Goal: Task Accomplishment & Management: Use online tool/utility

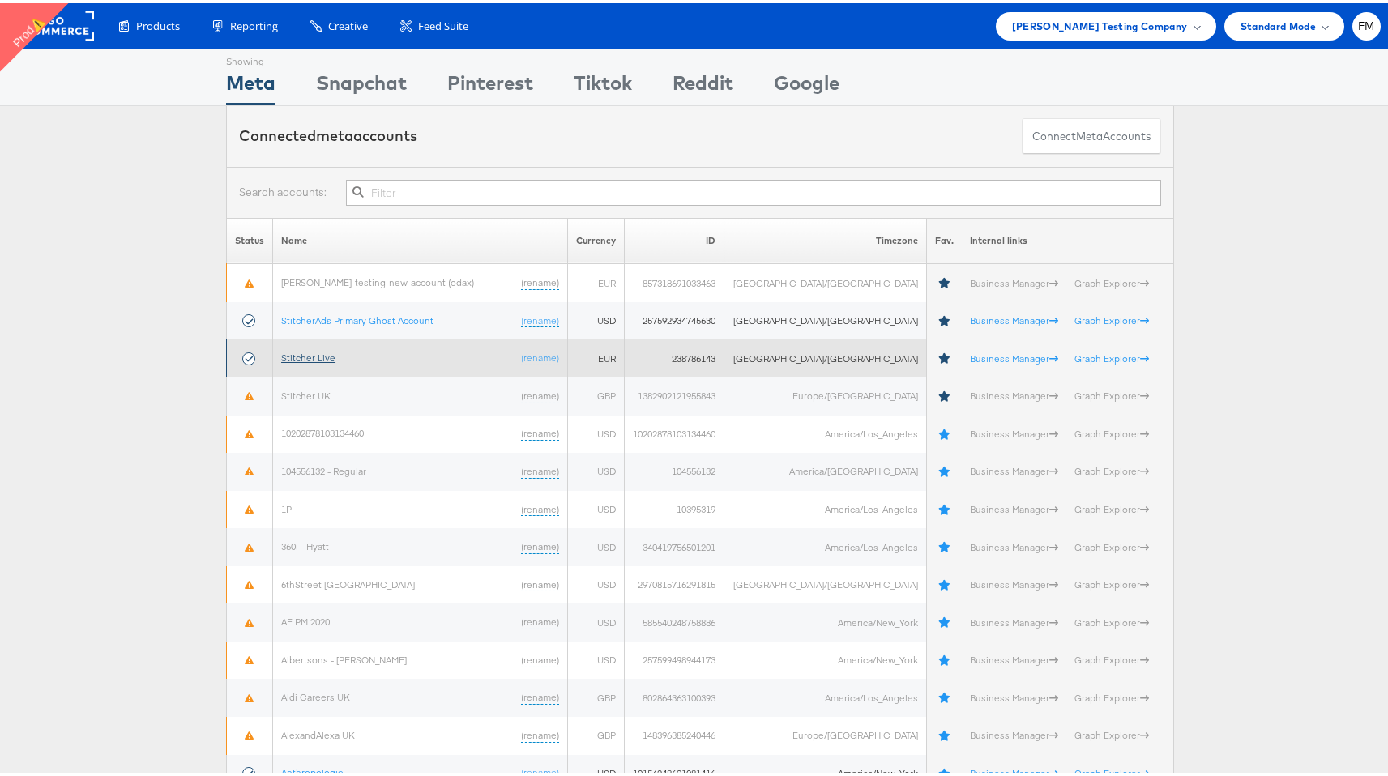
click at [315, 354] on link "Stitcher Live" at bounding box center [308, 354] width 54 height 12
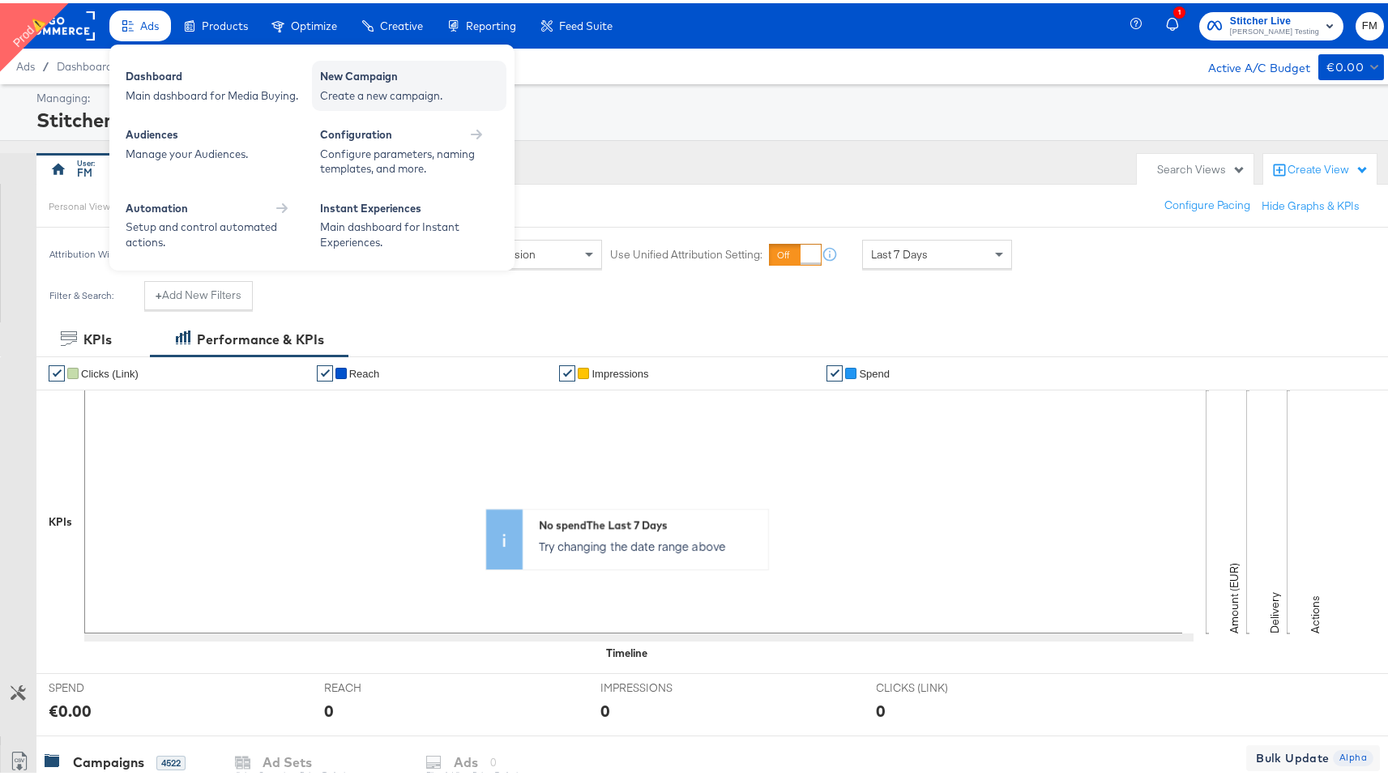
click at [418, 73] on div "New Campaign" at bounding box center [409, 75] width 178 height 19
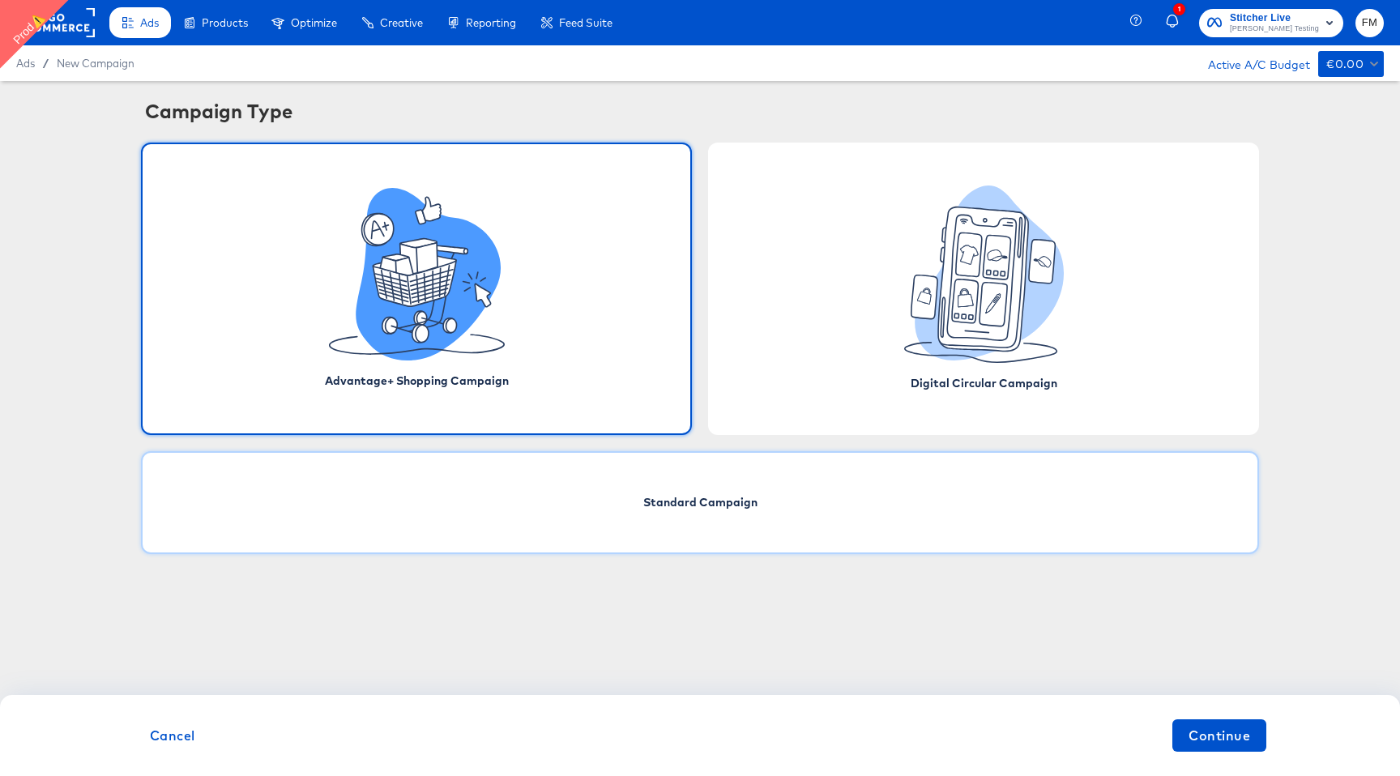
click at [732, 513] on div "Standard Campaign" at bounding box center [700, 502] width 1118 height 103
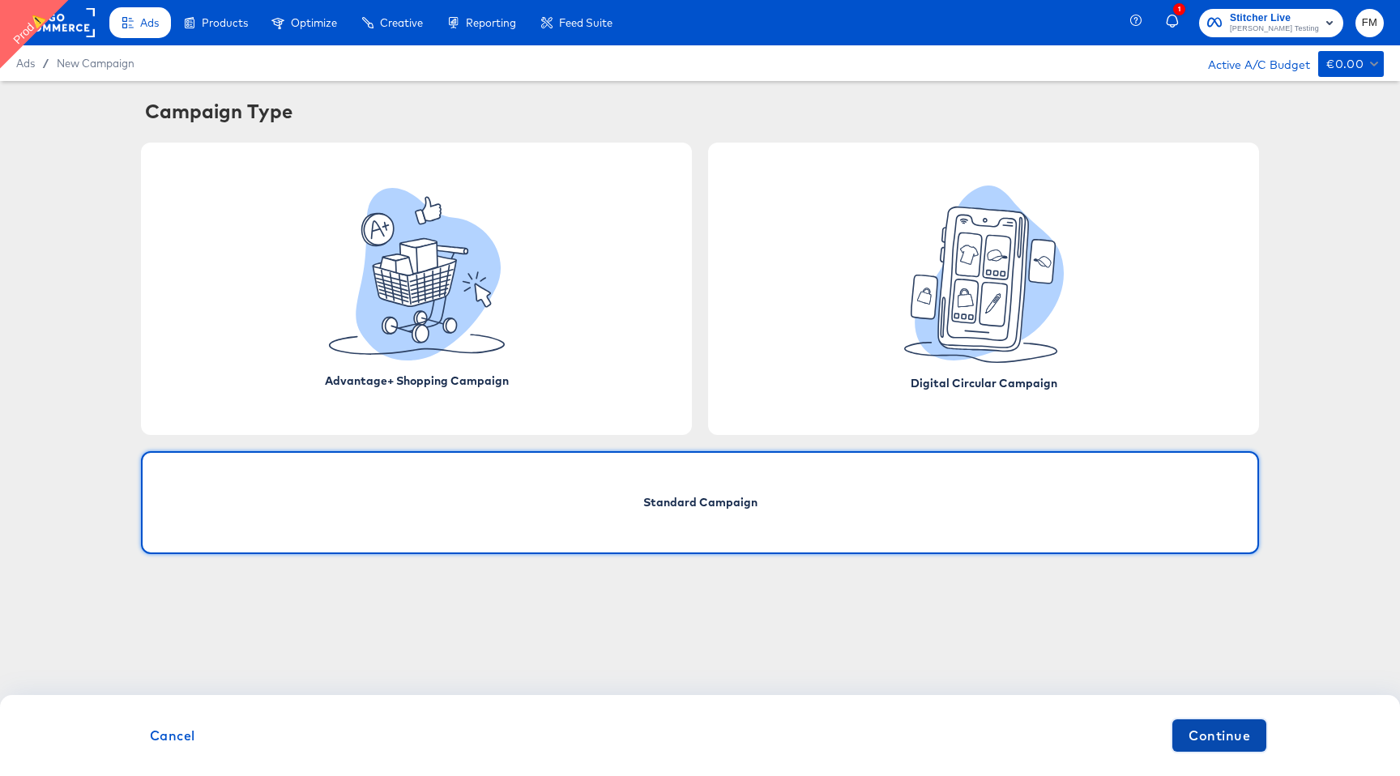
click at [1228, 746] on span "Continue" at bounding box center [1220, 735] width 62 height 23
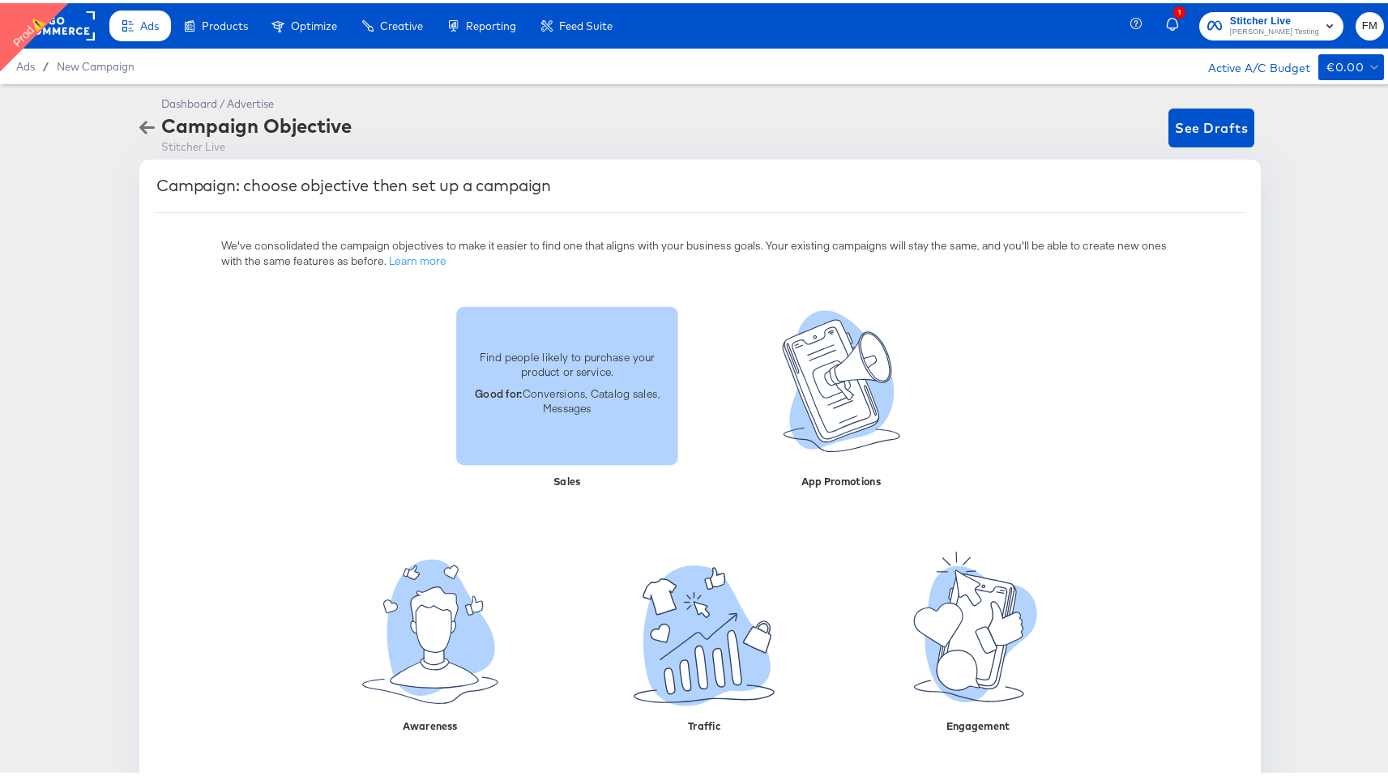
click at [587, 389] on p "Good for: Conversions, Catalog sales, Messages" at bounding box center [567, 398] width 203 height 30
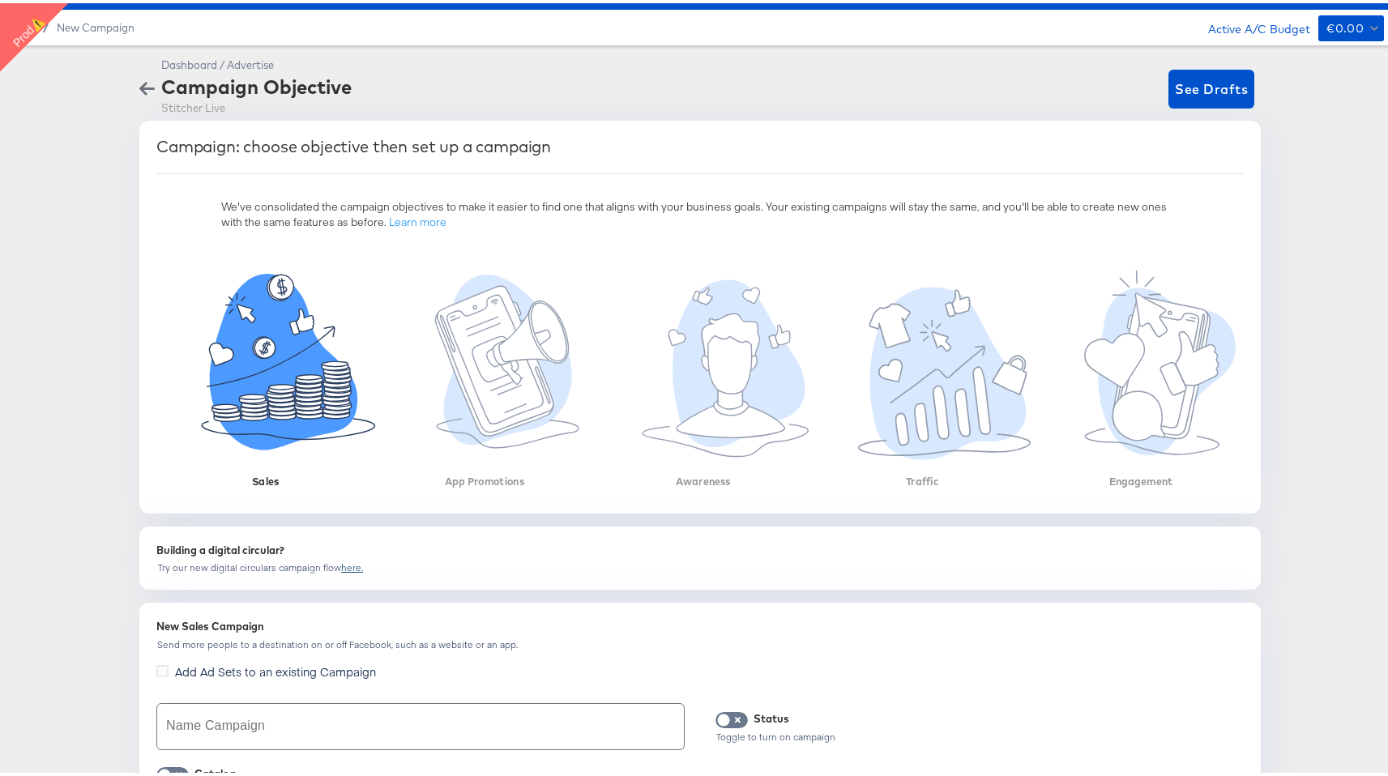
scroll to position [49, 0]
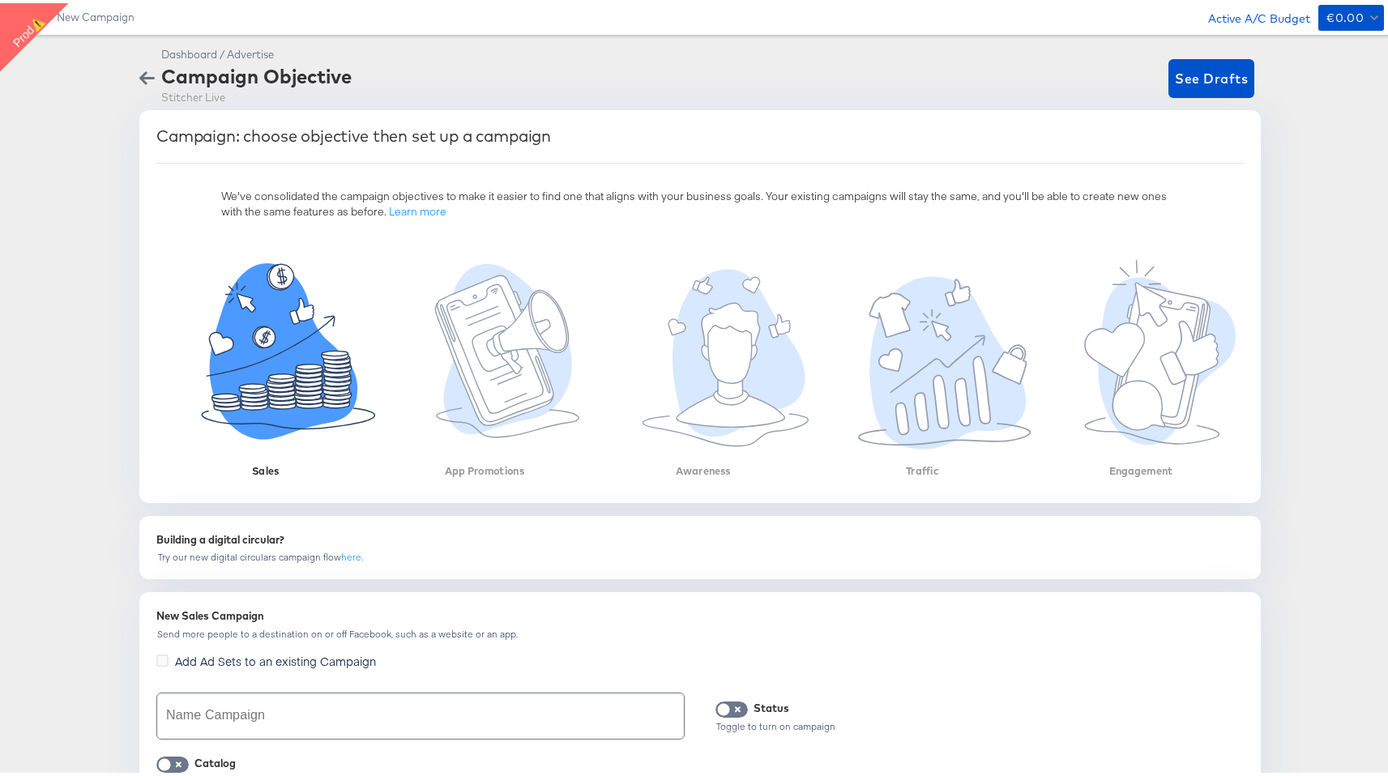
click at [144, 71] on icon "button" at bounding box center [146, 74] width 15 height 15
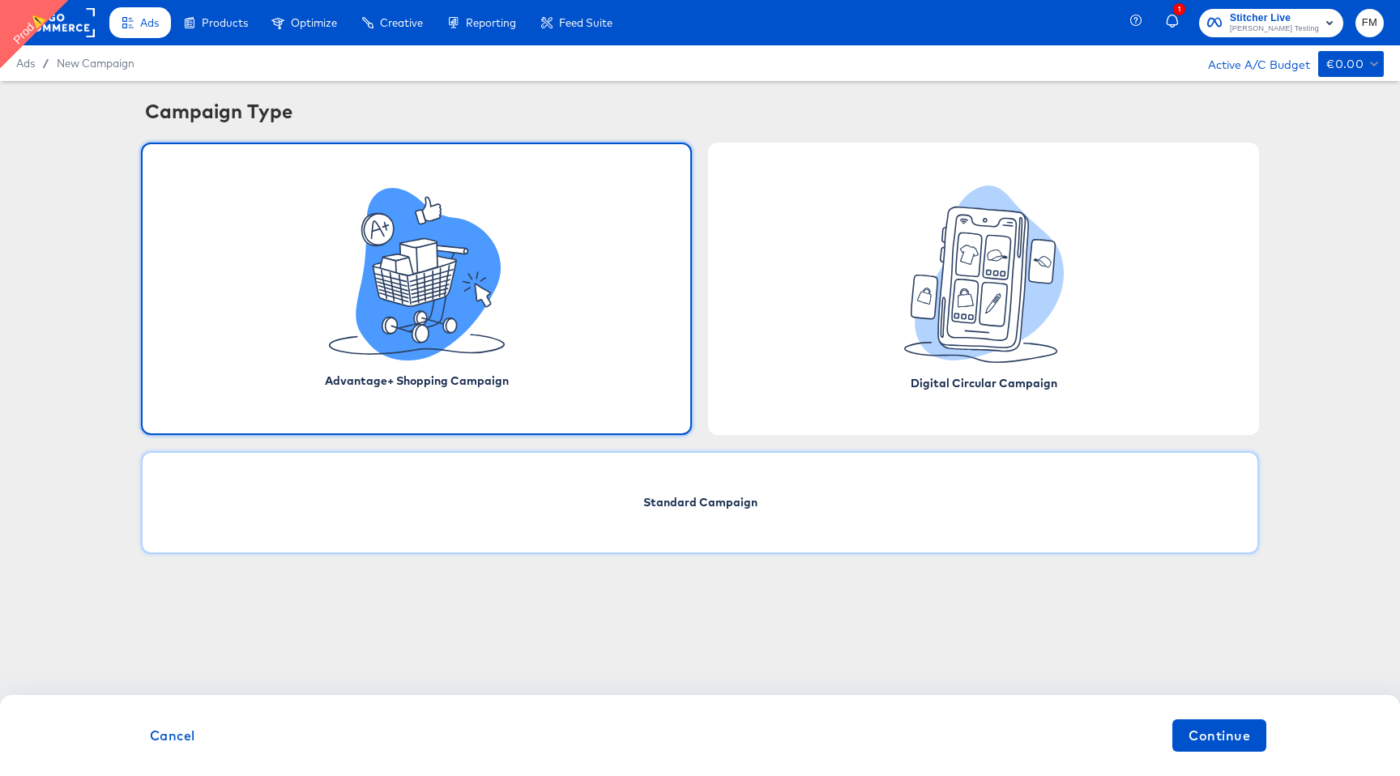
click at [721, 537] on div "Standard Campaign" at bounding box center [700, 502] width 1118 height 103
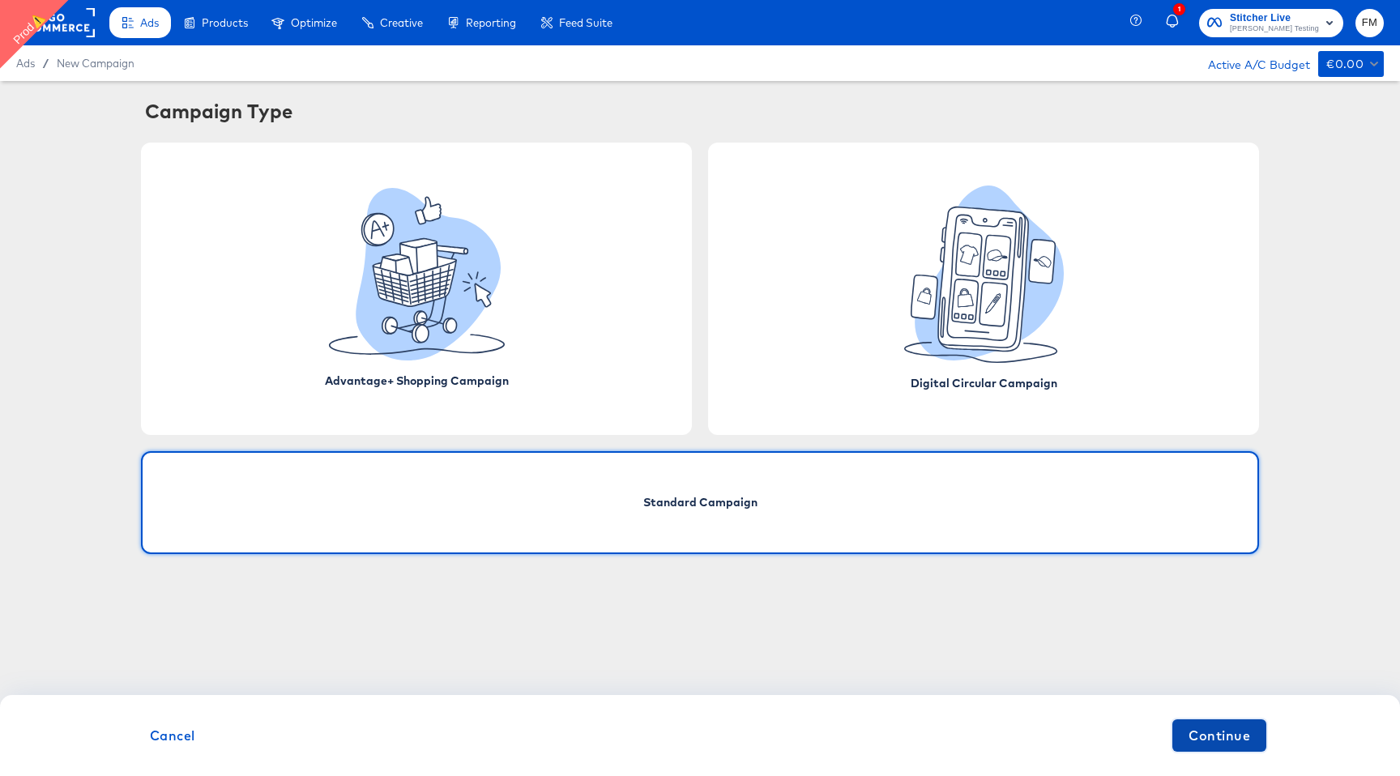
click at [1224, 741] on span "Continue" at bounding box center [1220, 735] width 62 height 23
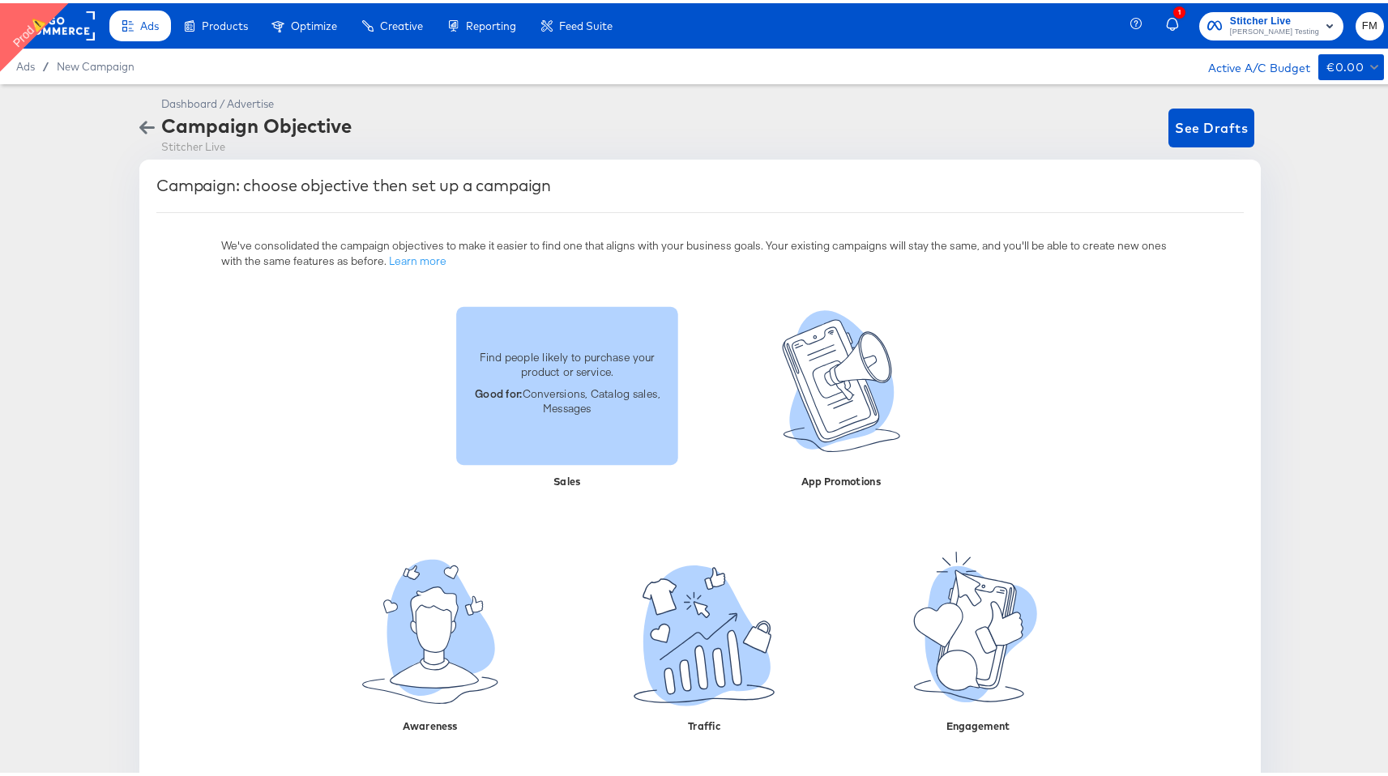
click at [563, 393] on p "Good for: Conversions, Catalog sales, Messages" at bounding box center [567, 398] width 203 height 30
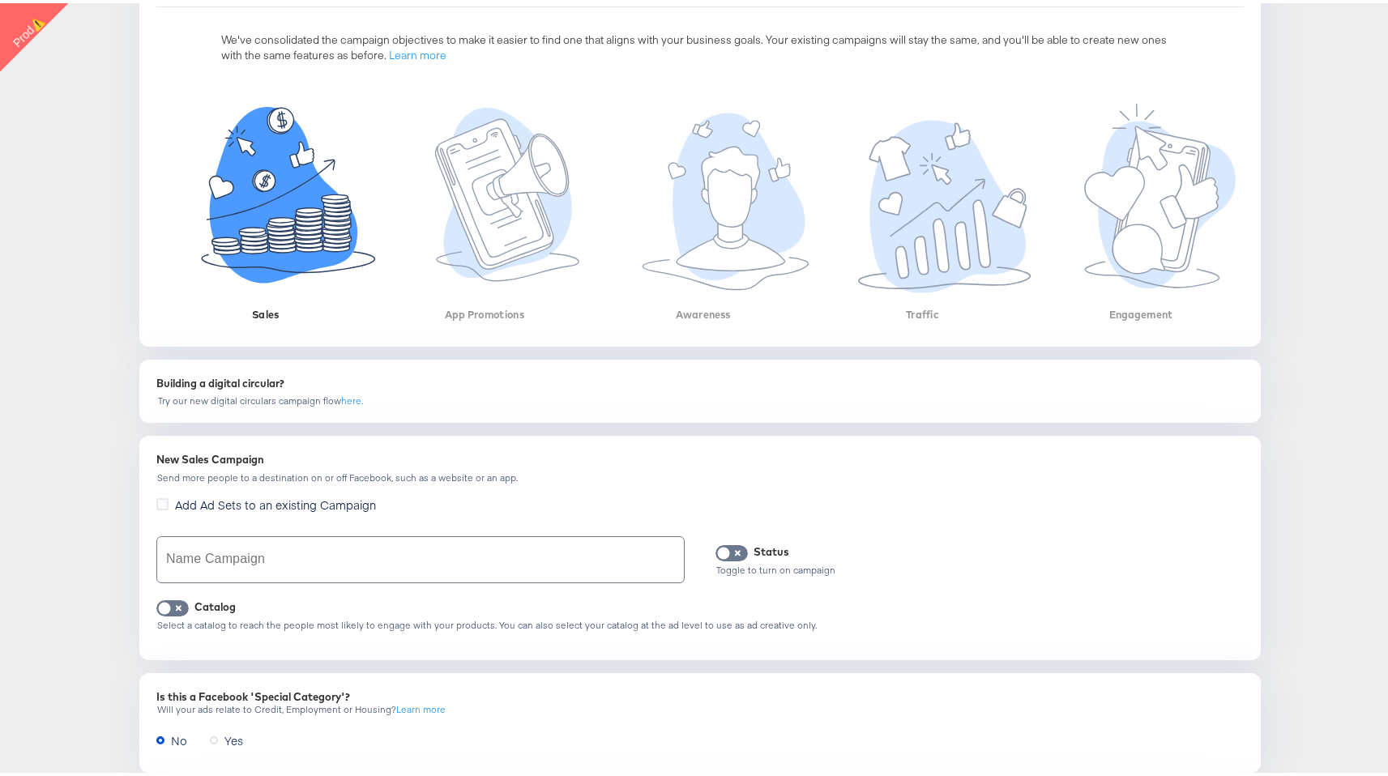
scroll to position [213, 0]
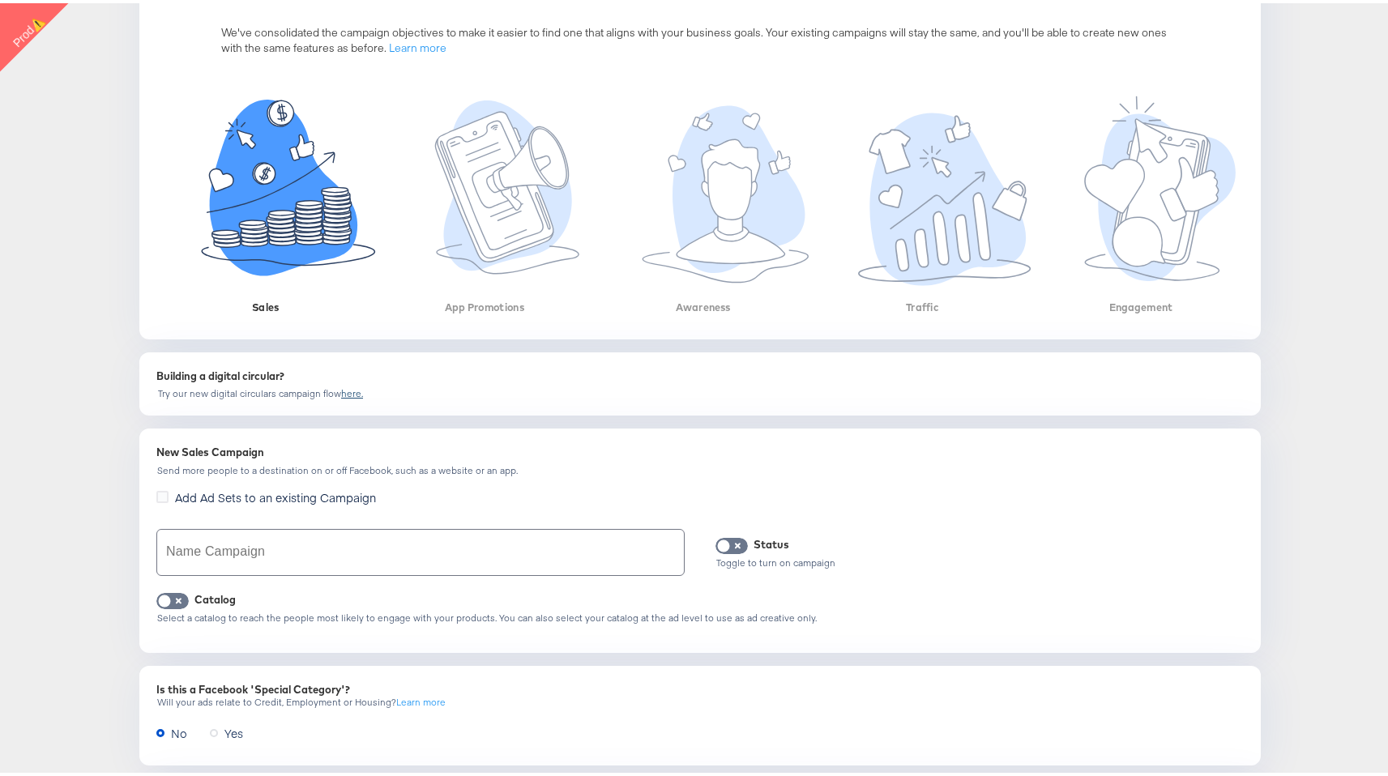
click at [352, 392] on link "here." at bounding box center [352, 390] width 22 height 12
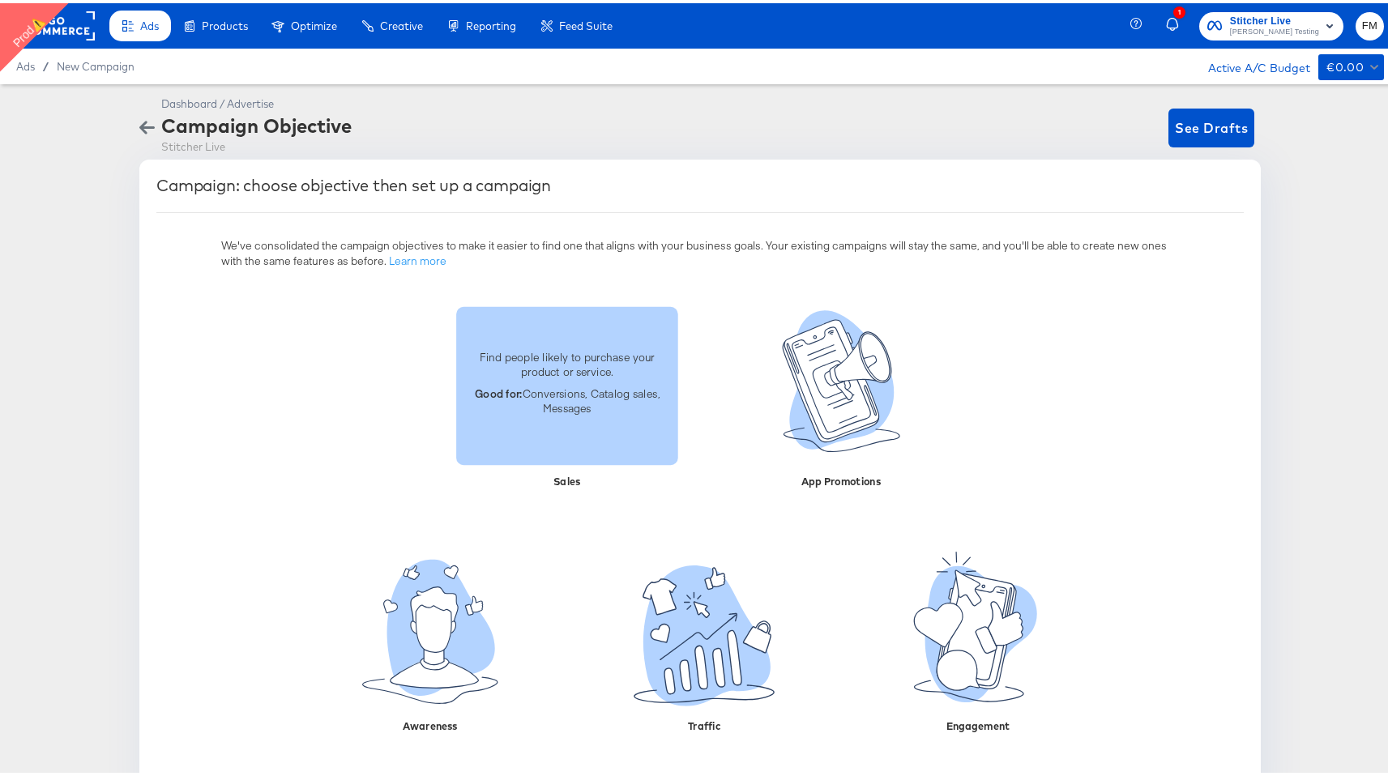
click at [549, 357] on p "Find people likely to purchase your product or service." at bounding box center [567, 361] width 203 height 30
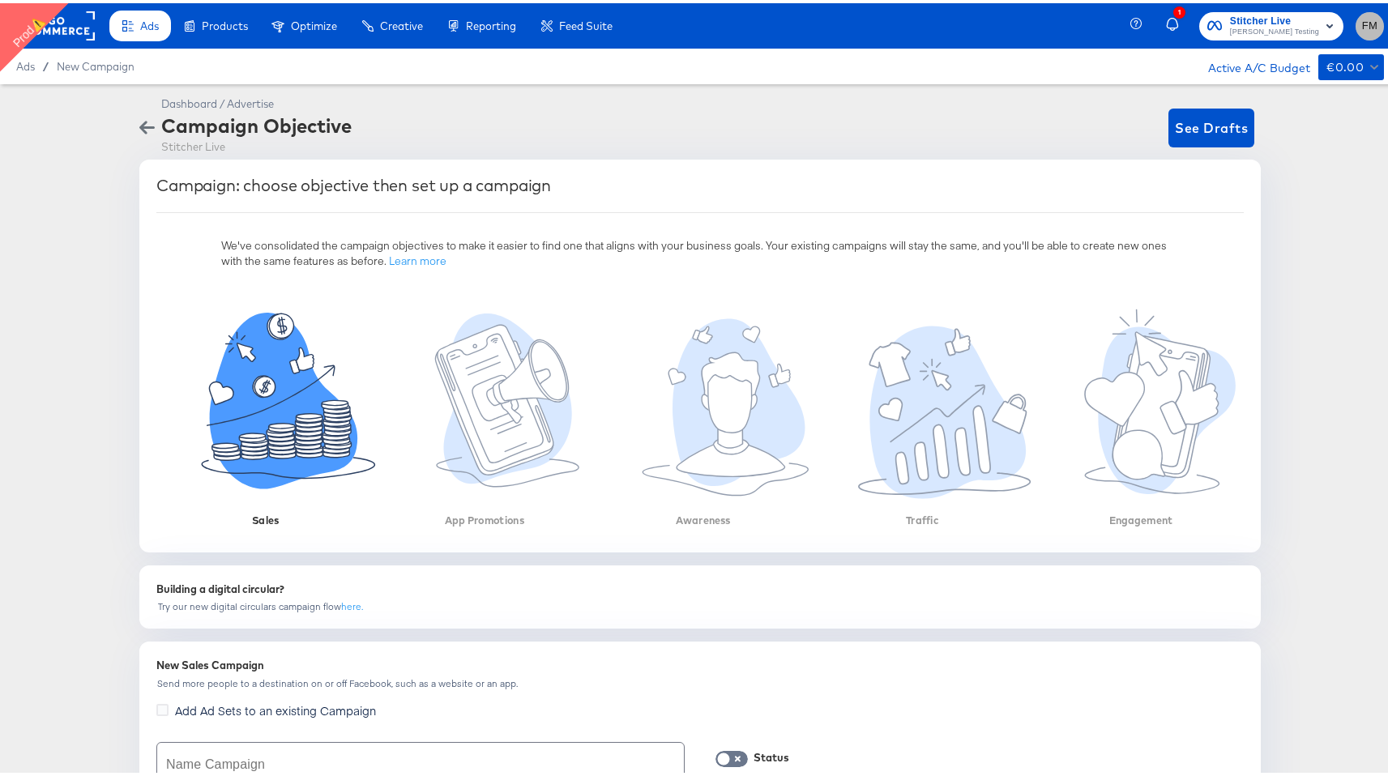
click at [1362, 19] on span "FM" at bounding box center [1369, 23] width 15 height 19
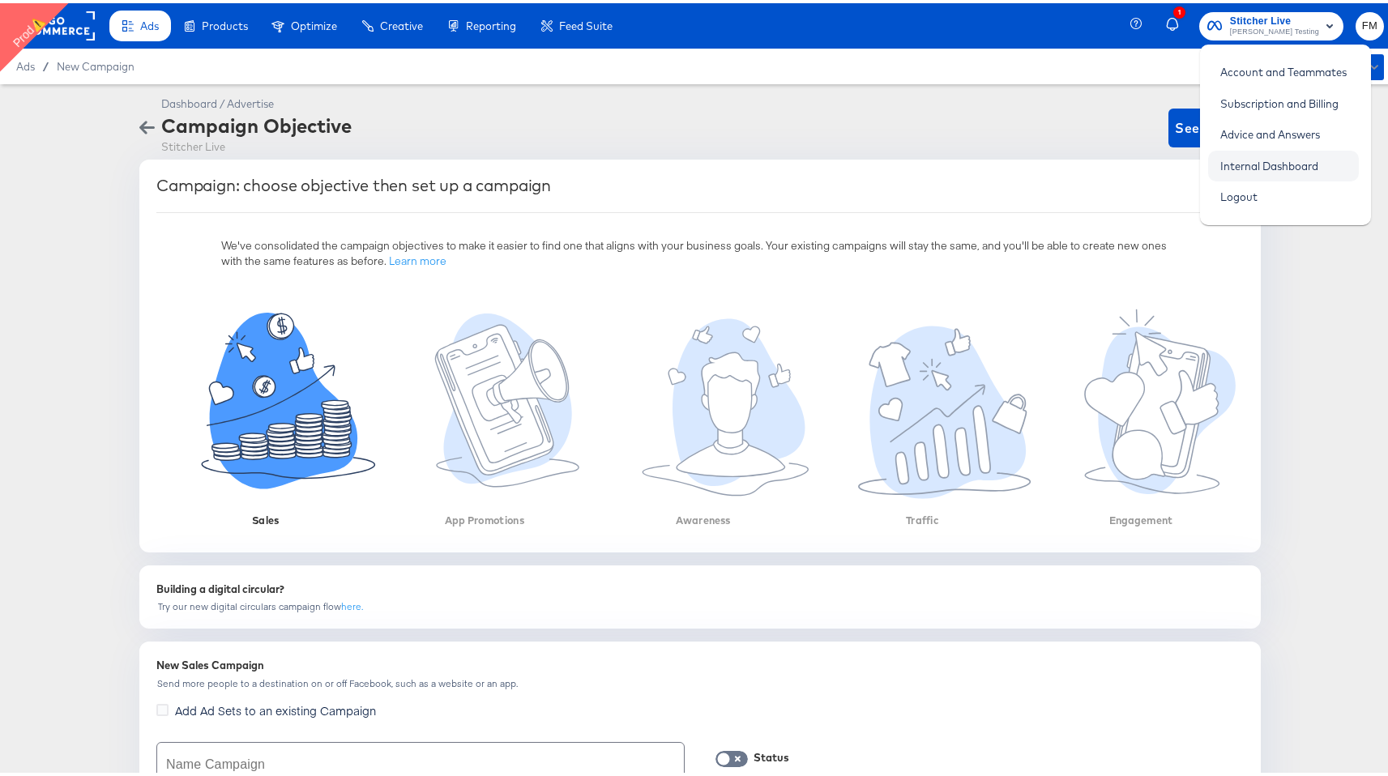
click at [1285, 163] on link "Internal Dashboard" at bounding box center [1269, 162] width 122 height 29
click at [499, 186] on div "Campaign: choose objective then set up a campaign" at bounding box center [353, 182] width 395 height 19
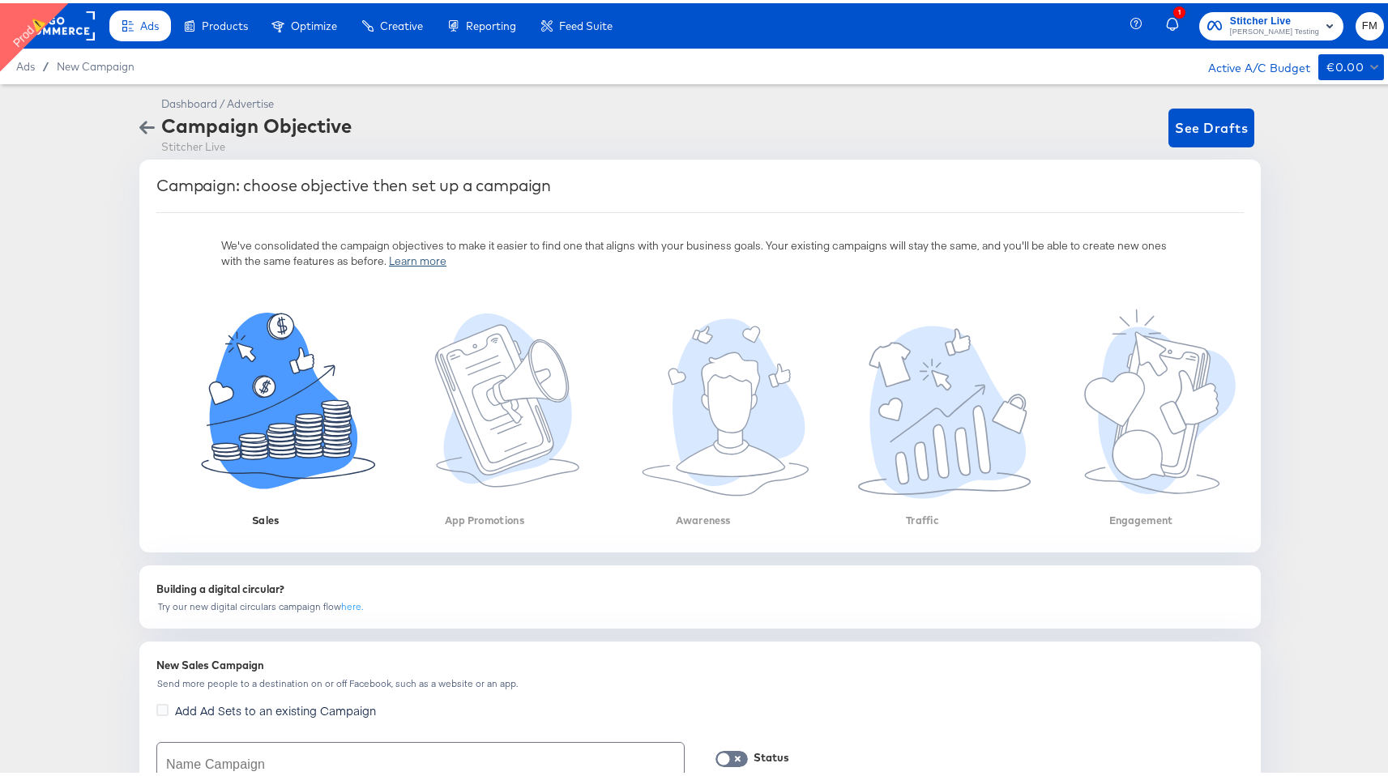
click at [412, 257] on div "Learn more" at bounding box center [418, 257] width 58 height 15
click at [341, 604] on link "here." at bounding box center [352, 603] width 22 height 12
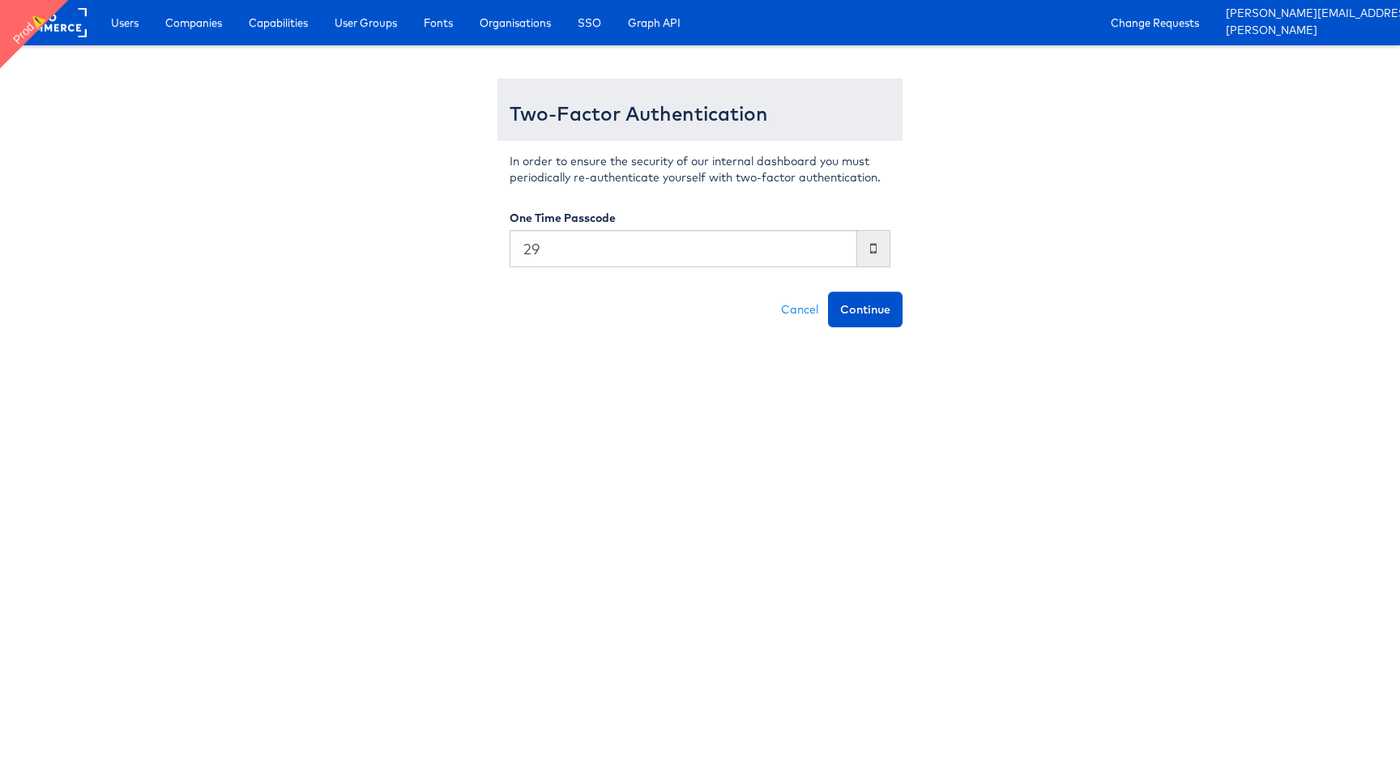
type input "2"
type input "156396"
click at [828, 292] on button "Continue" at bounding box center [865, 310] width 75 height 36
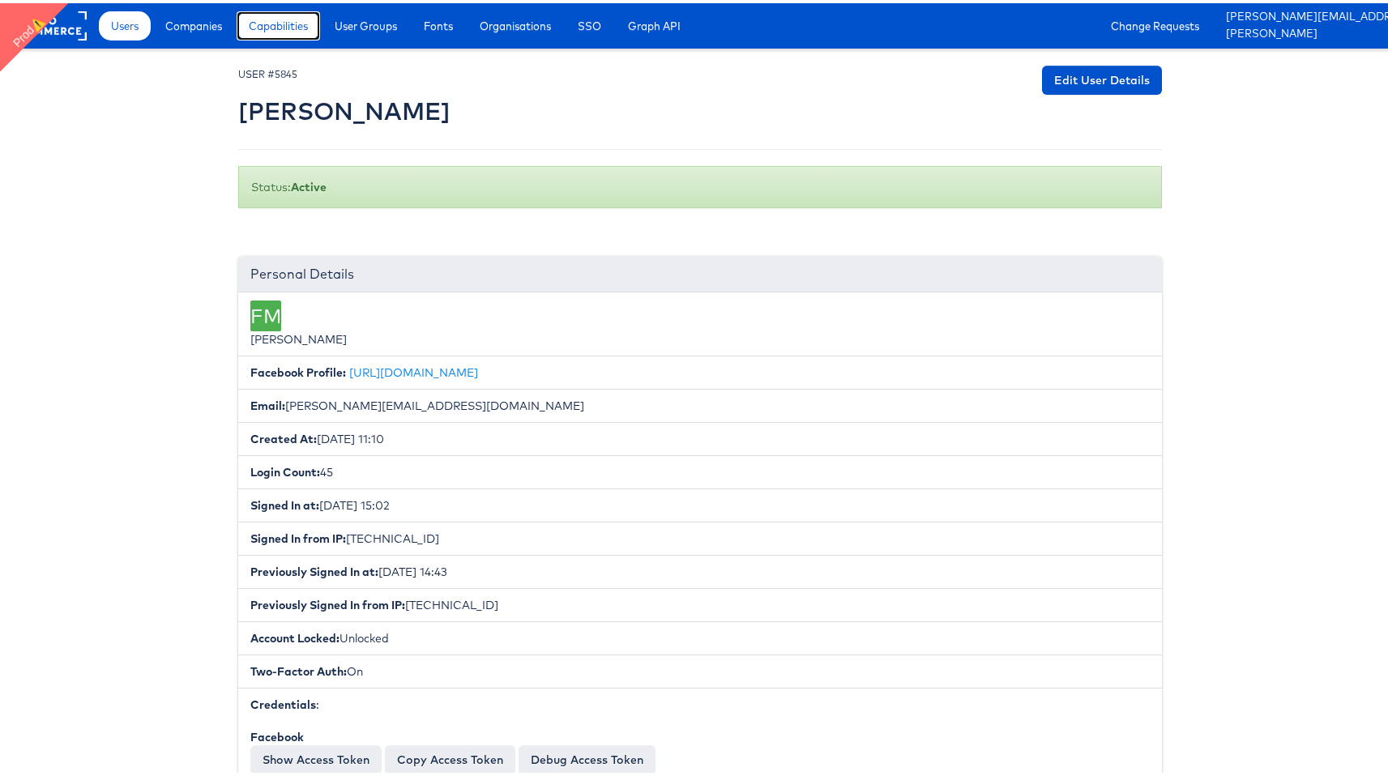
click at [289, 31] on link "Capabilities" at bounding box center [278, 22] width 83 height 29
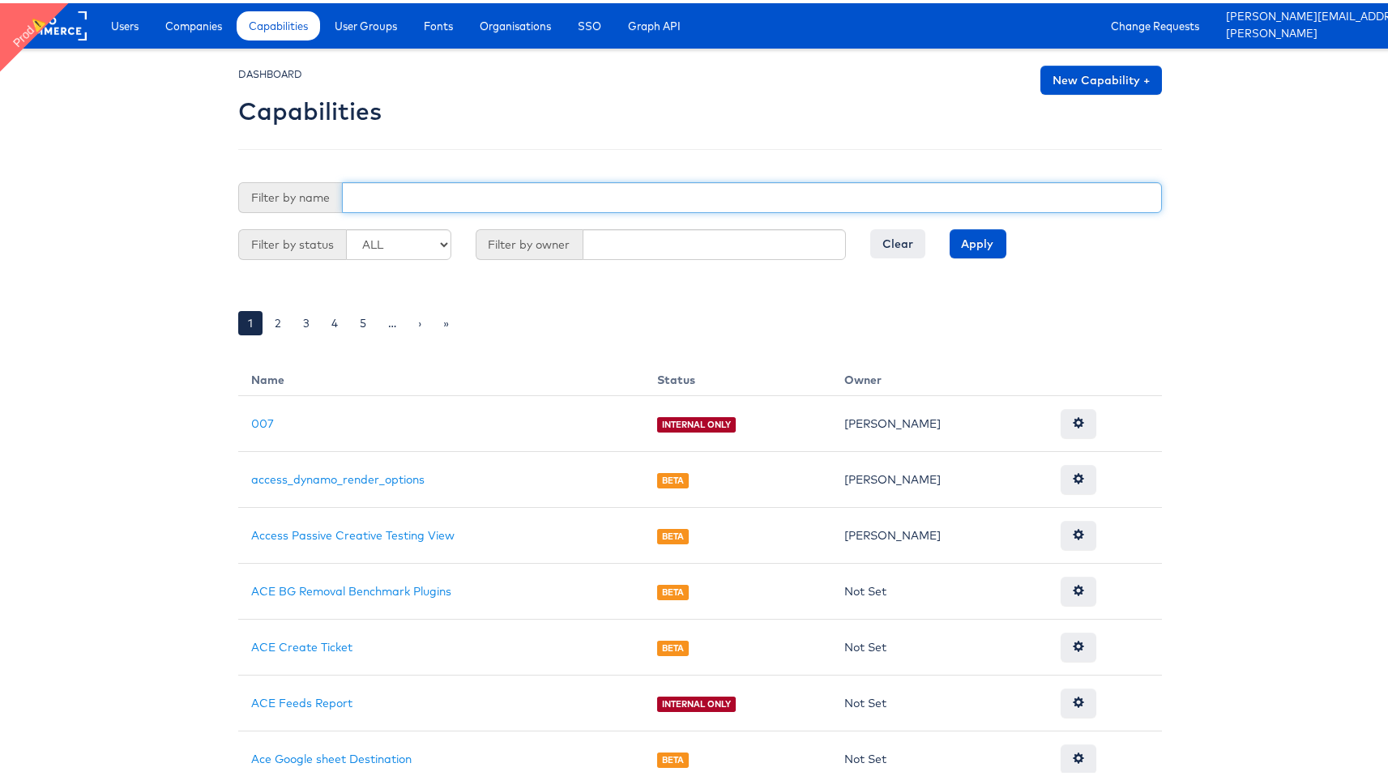
click at [441, 186] on input "text" at bounding box center [752, 194] width 820 height 31
click at [950, 226] on input "Apply" at bounding box center [978, 240] width 57 height 29
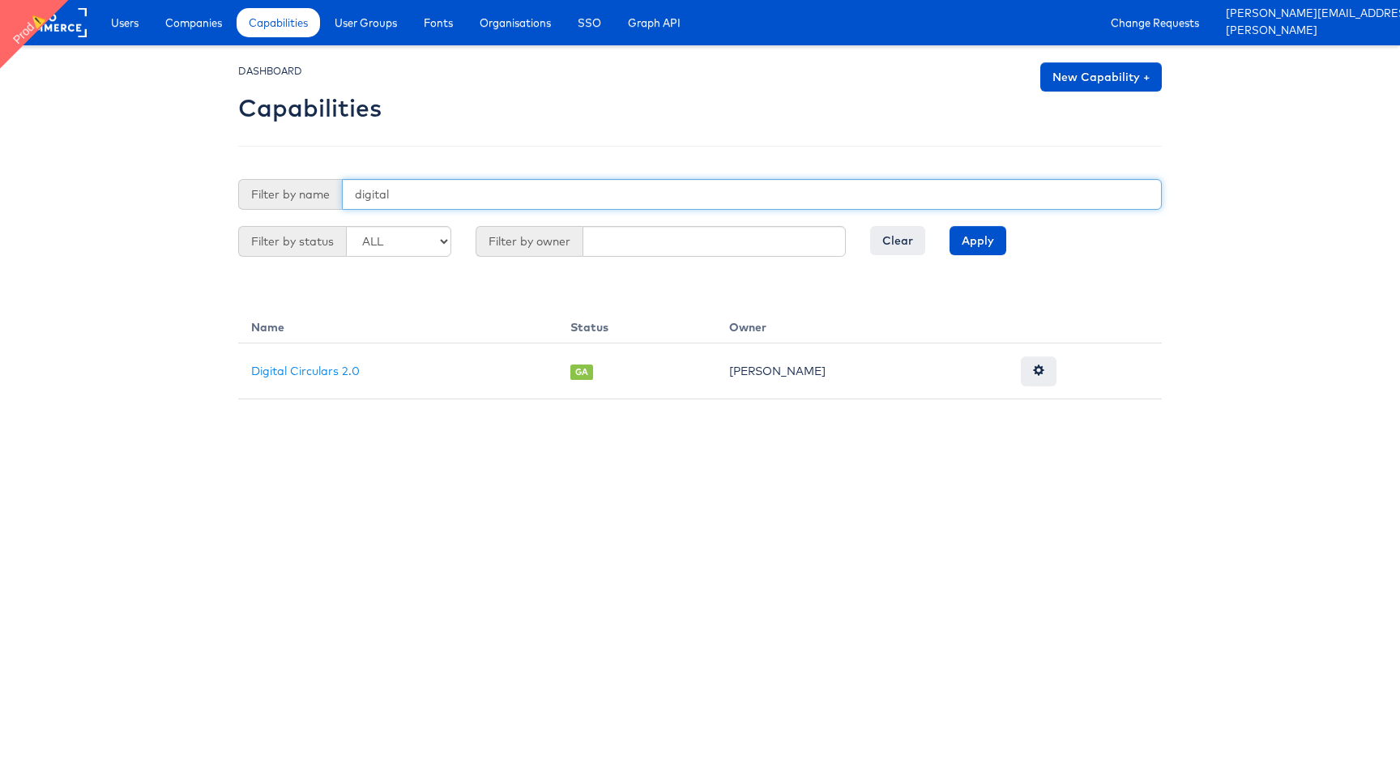
click at [381, 196] on input "digital" at bounding box center [752, 194] width 820 height 31
type input "sales"
click at [950, 226] on input "Apply" at bounding box center [978, 240] width 57 height 29
click at [387, 195] on input "sales" at bounding box center [752, 194] width 820 height 31
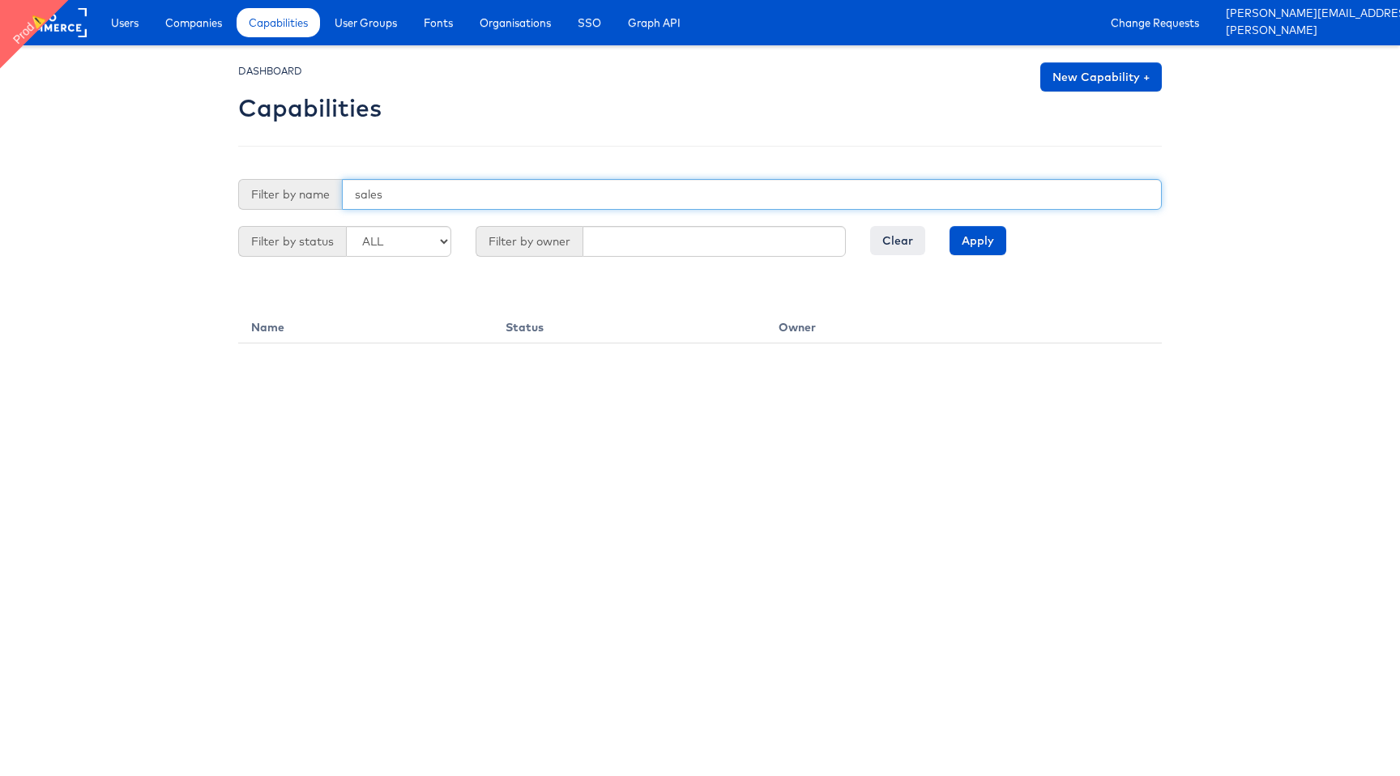
click at [387, 195] on input "sales" at bounding box center [752, 194] width 820 height 31
type input "digital"
click at [950, 226] on input "Apply" at bounding box center [978, 240] width 57 height 29
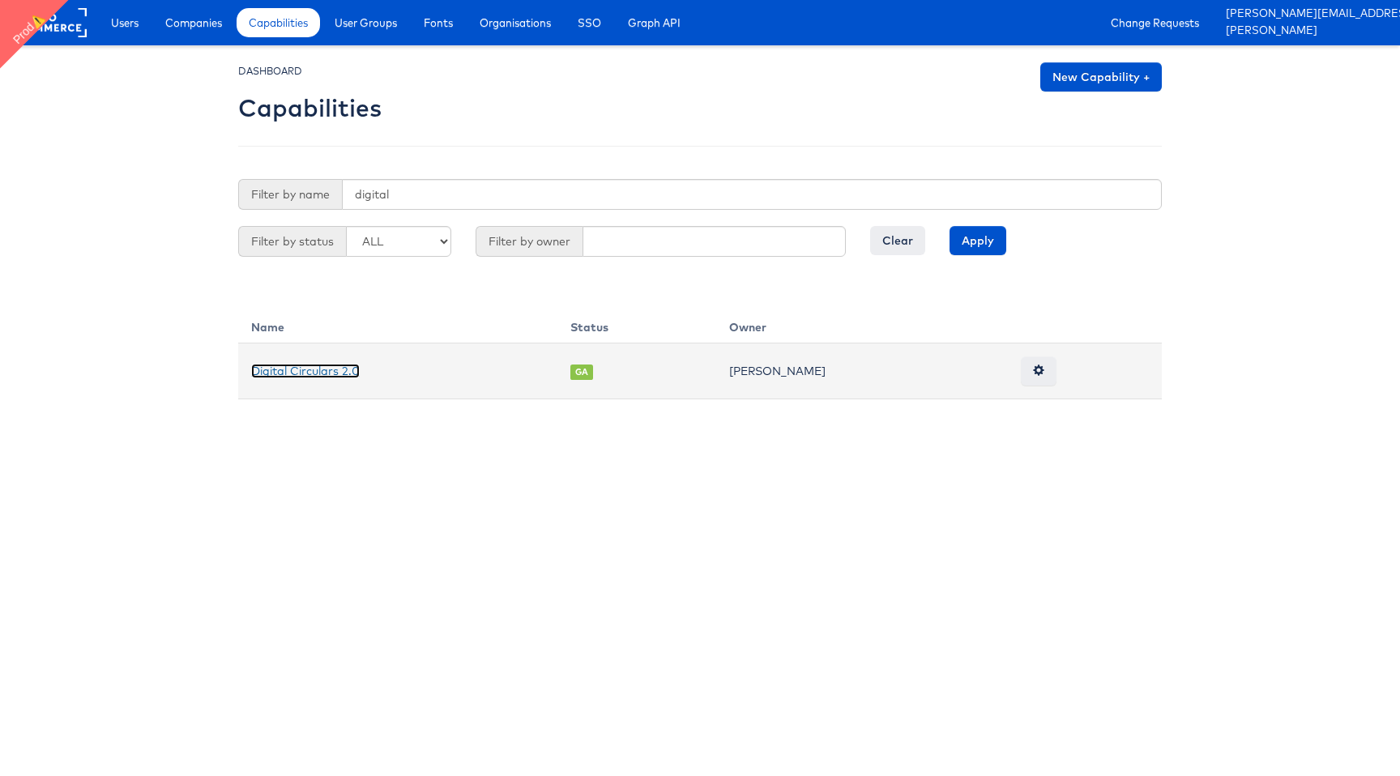
click at [340, 370] on link "Digital Circulars 2.0" at bounding box center [305, 371] width 109 height 15
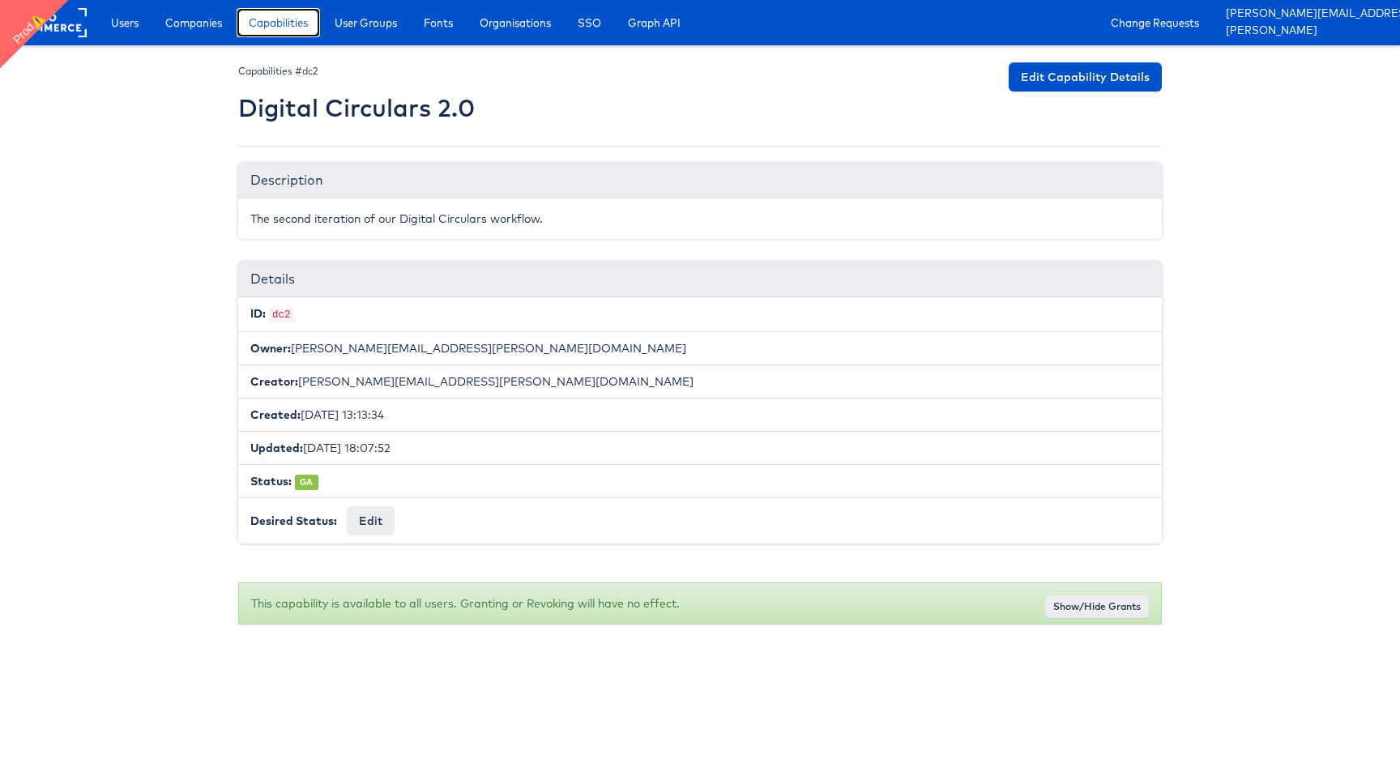
click at [292, 11] on link "Capabilities" at bounding box center [278, 22] width 83 height 29
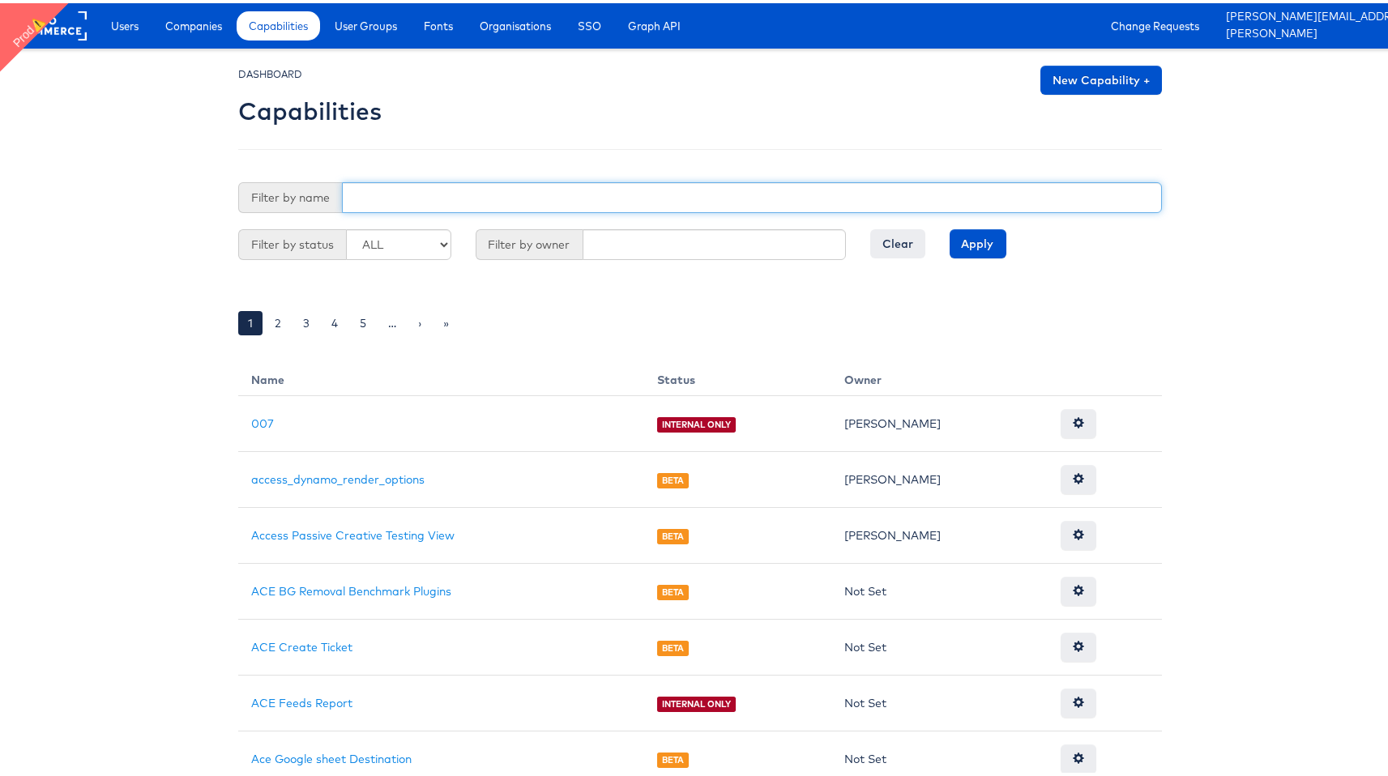
click at [482, 191] on input "text" at bounding box center [752, 194] width 820 height 31
type input "cam"
click at [950, 226] on input "Apply" at bounding box center [978, 240] width 57 height 29
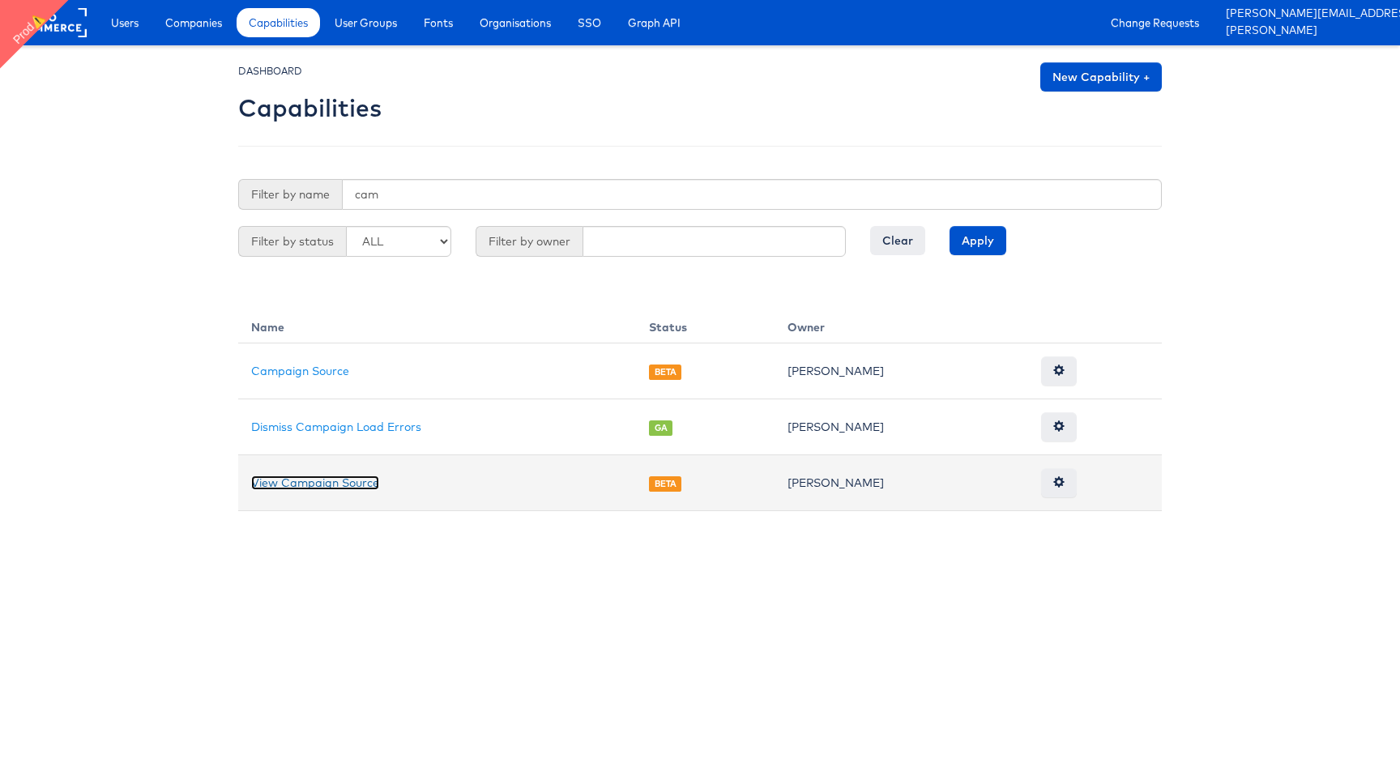
click at [309, 478] on link "View Campaign Source" at bounding box center [315, 483] width 128 height 15
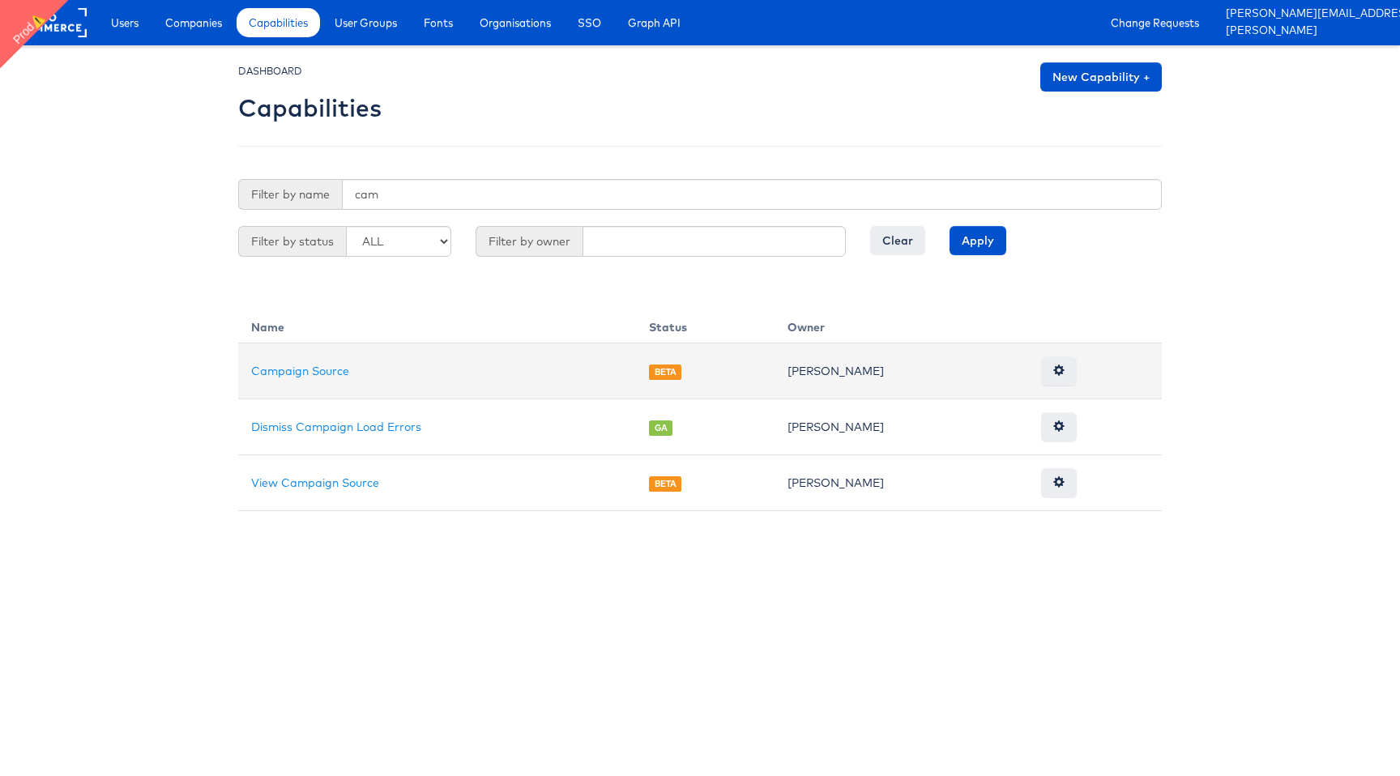
click at [301, 378] on td "Campaign Source" at bounding box center [437, 372] width 398 height 56
click at [306, 373] on link "Campaign Source" at bounding box center [300, 371] width 98 height 15
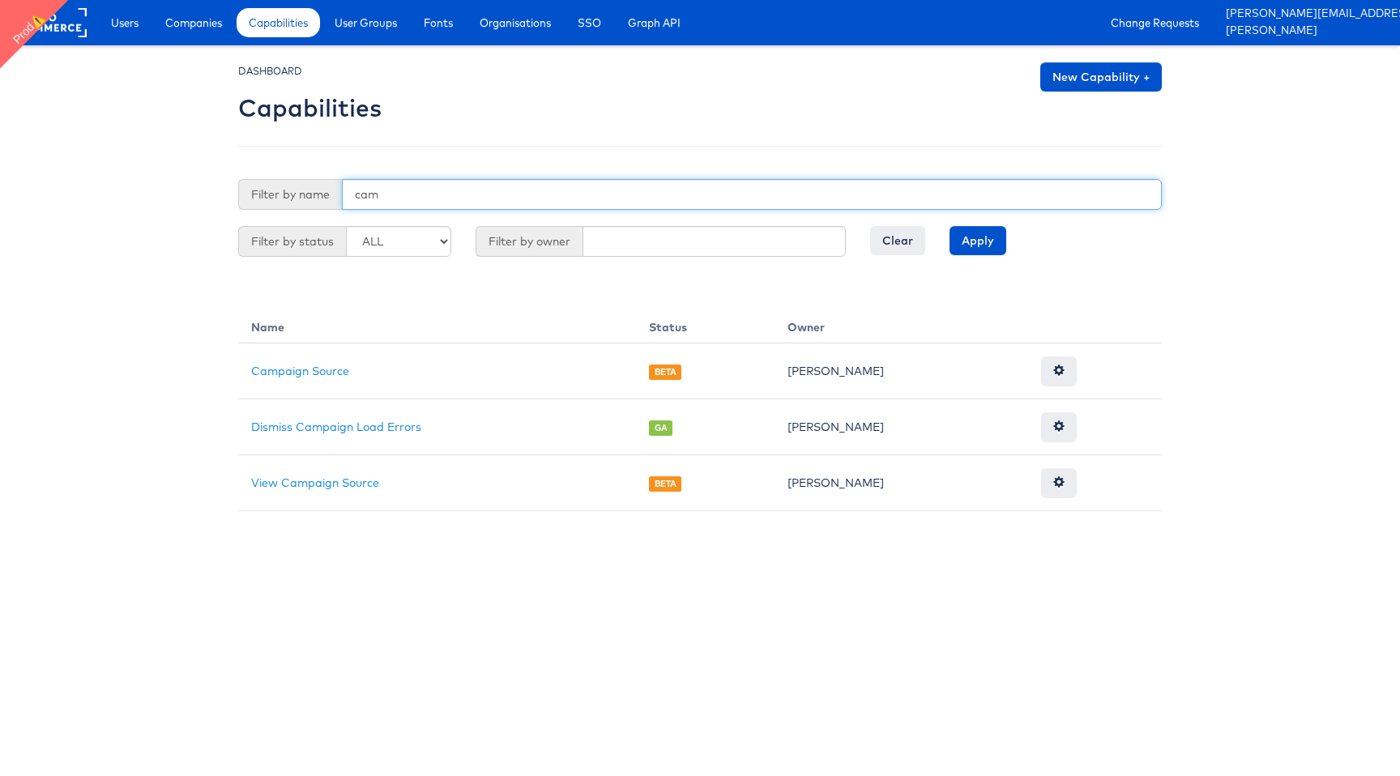
click at [485, 182] on input "cam" at bounding box center [752, 194] width 820 height 31
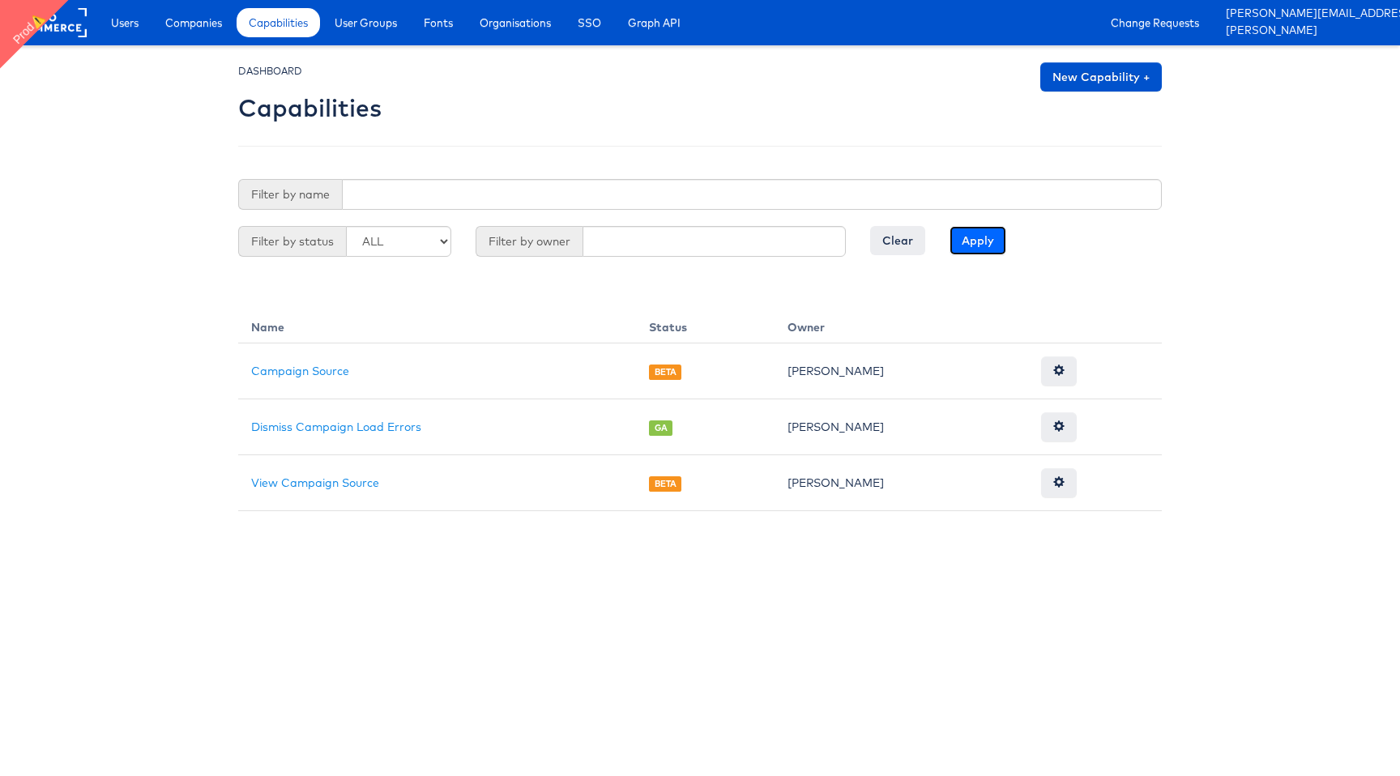
click at [998, 241] on input "Apply" at bounding box center [978, 240] width 57 height 29
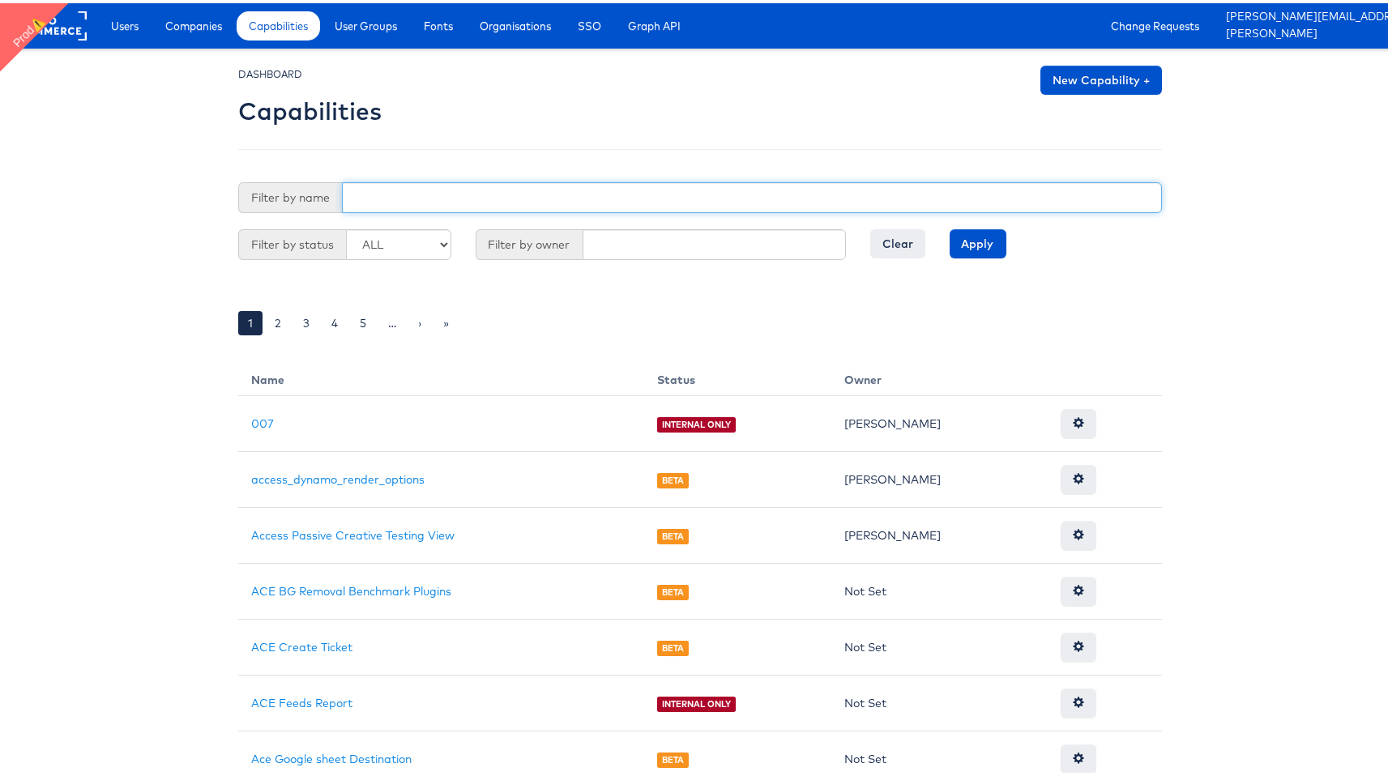
click at [604, 202] on input "text" at bounding box center [752, 194] width 820 height 31
click at [950, 226] on input "Apply" at bounding box center [978, 240] width 57 height 29
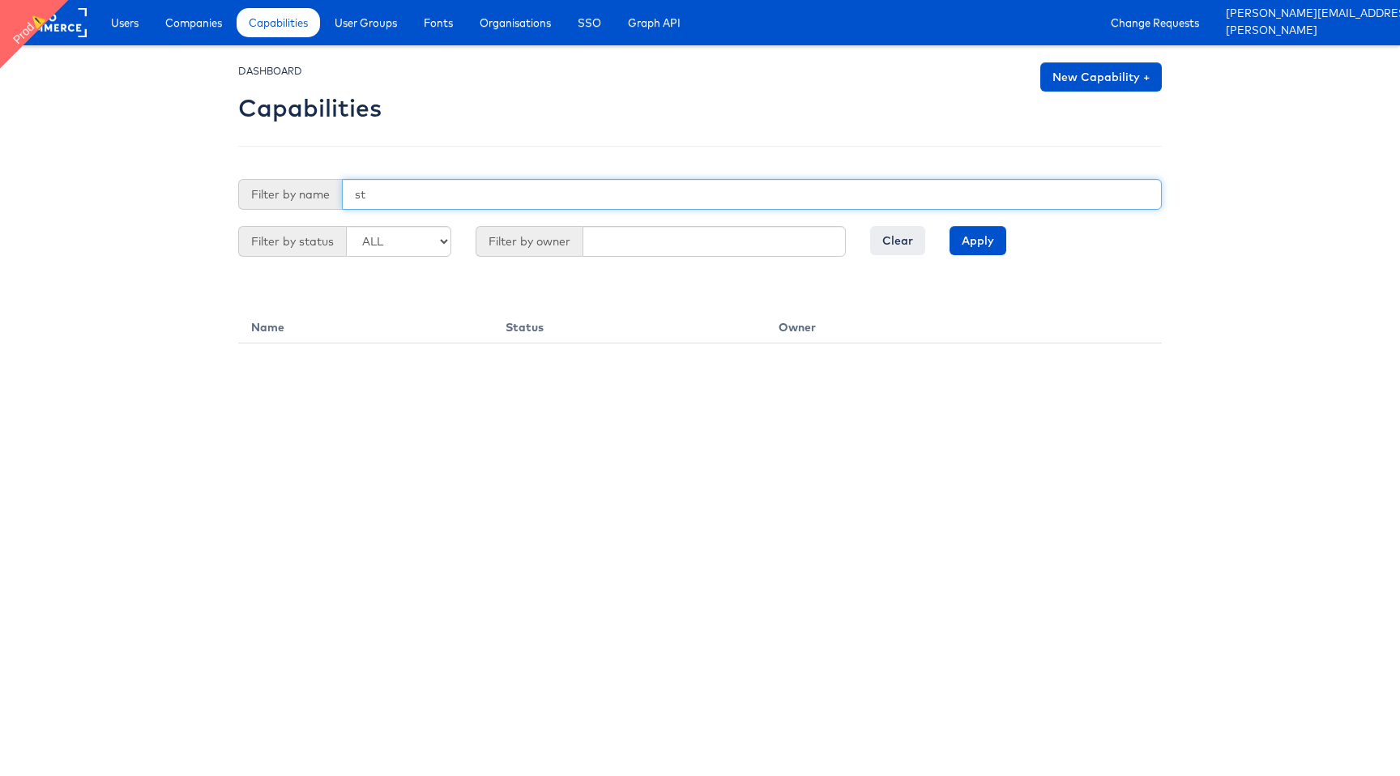
type input "s"
click at [950, 226] on input "Apply" at bounding box center [978, 240] width 57 height 29
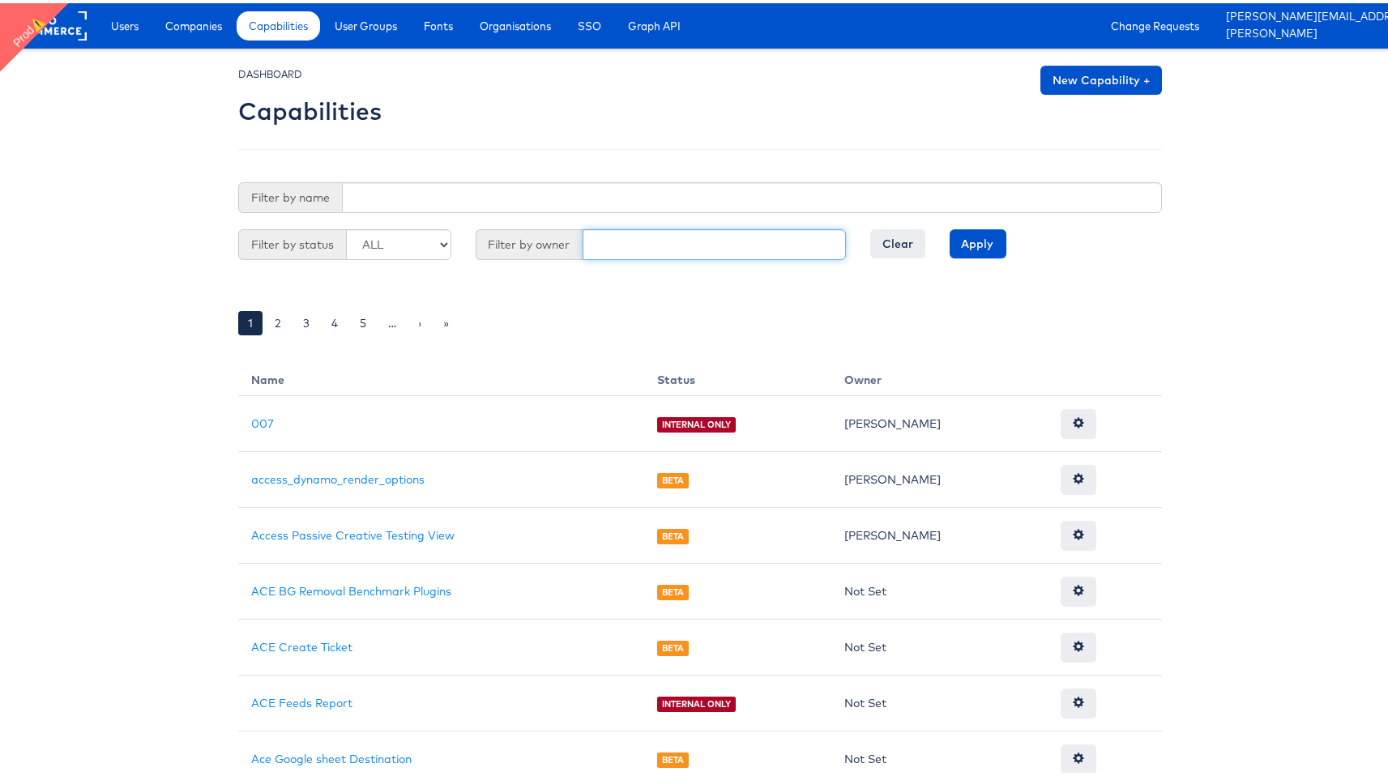
click at [652, 243] on input "text" at bounding box center [715, 241] width 264 height 31
click at [395, 245] on select "ALL GA BETA INTERNAL ONLY ARCHIVED" at bounding box center [398, 241] width 105 height 31
click at [346, 226] on select "ALL GA BETA INTERNAL ONLY ARCHIVED" at bounding box center [398, 241] width 105 height 31
click at [972, 224] on form "Filter by name Filter by status ALL GA BETA INTERNAL ONLY ARCHIVED Filter by ow…" at bounding box center [700, 226] width 924 height 94
click at [972, 239] on input "Apply" at bounding box center [978, 240] width 57 height 29
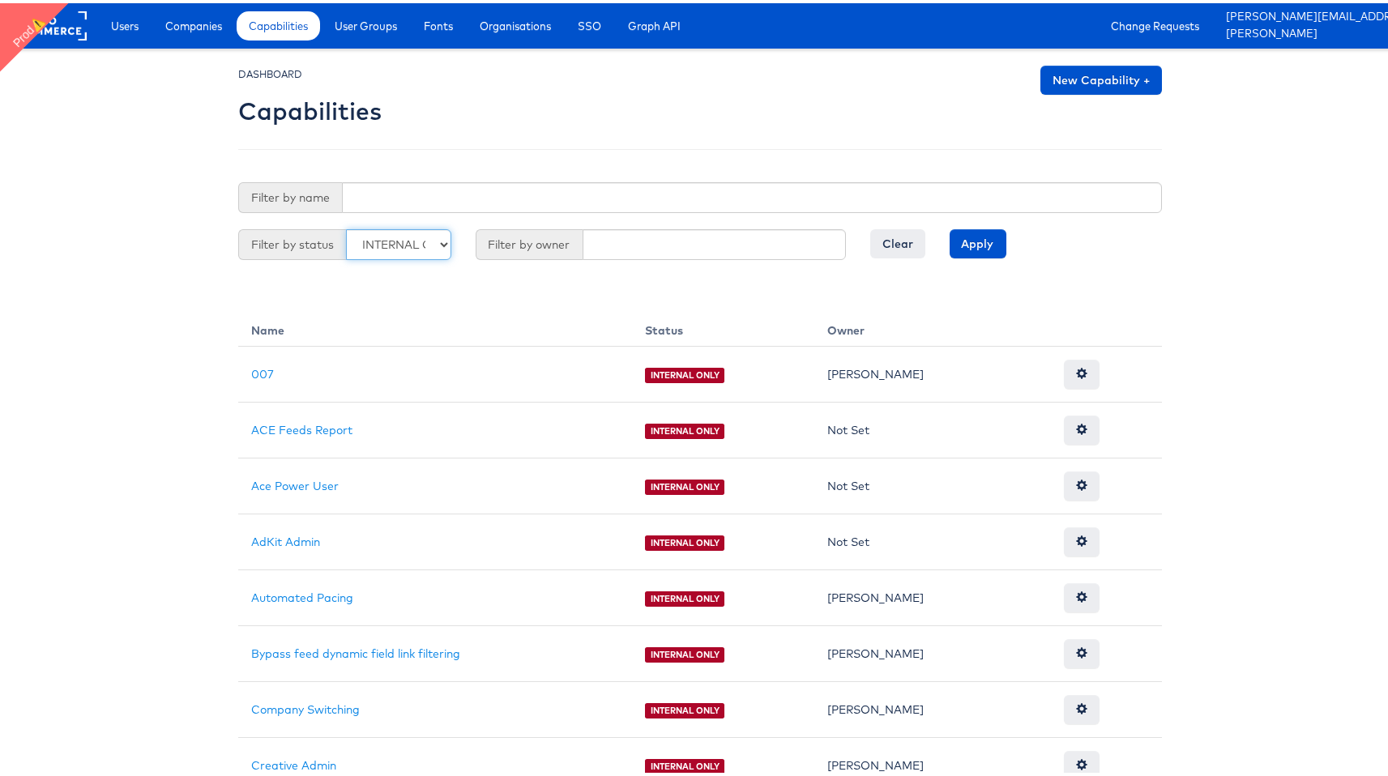
click at [387, 230] on select "ALL GA BETA INTERNAL ONLY ARCHIVED" at bounding box center [398, 241] width 105 height 31
select select "LIMITED_RELEASE"
click at [346, 226] on select "ALL GA BETA INTERNAL ONLY ARCHIVED" at bounding box center [398, 241] width 105 height 31
click at [996, 271] on form "Filter by name Filter by status ALL GA BETA INTERNAL ONLY ARCHIVED Filter by ow…" at bounding box center [700, 226] width 924 height 94
click at [972, 260] on form "Filter by name Filter by status ALL GA BETA INTERNAL ONLY ARCHIVED Filter by ow…" at bounding box center [700, 226] width 924 height 94
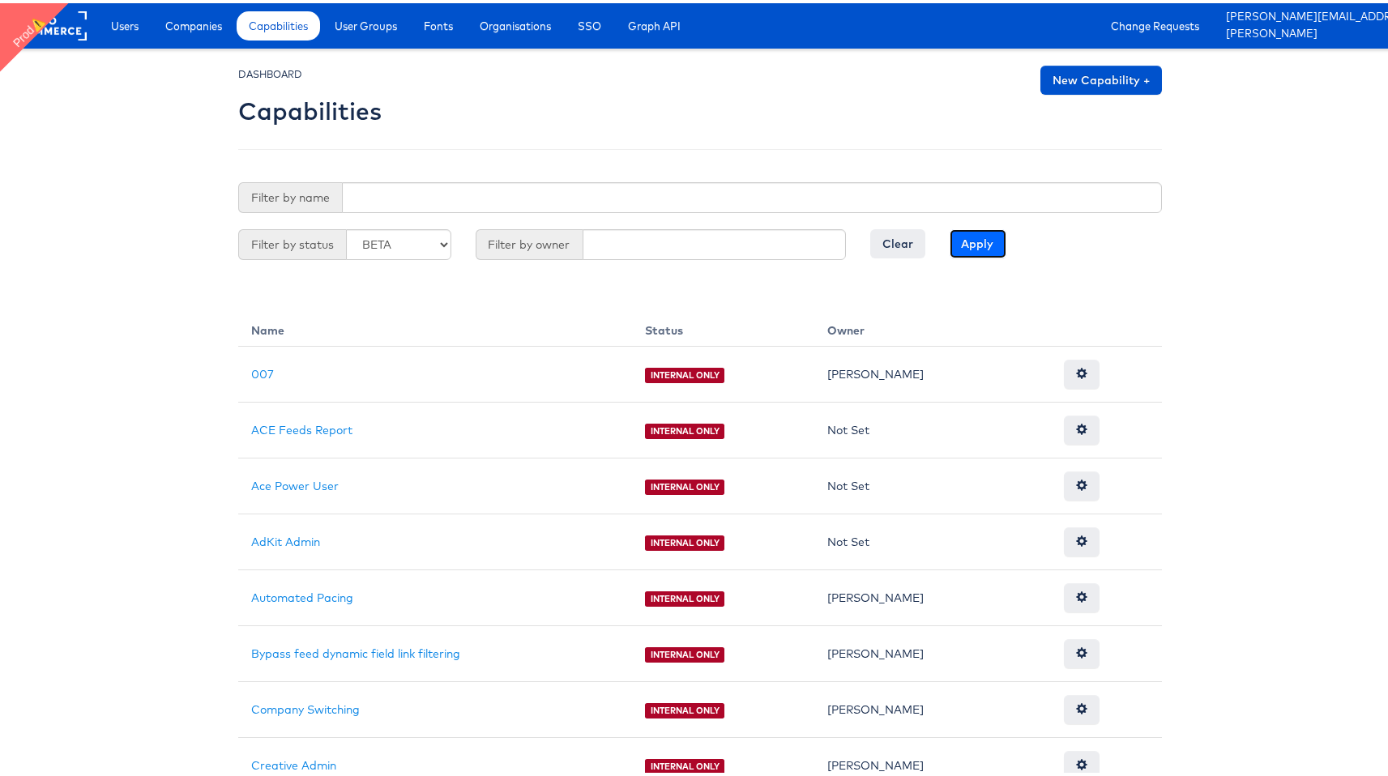
click at [998, 234] on input "Apply" at bounding box center [978, 240] width 57 height 29
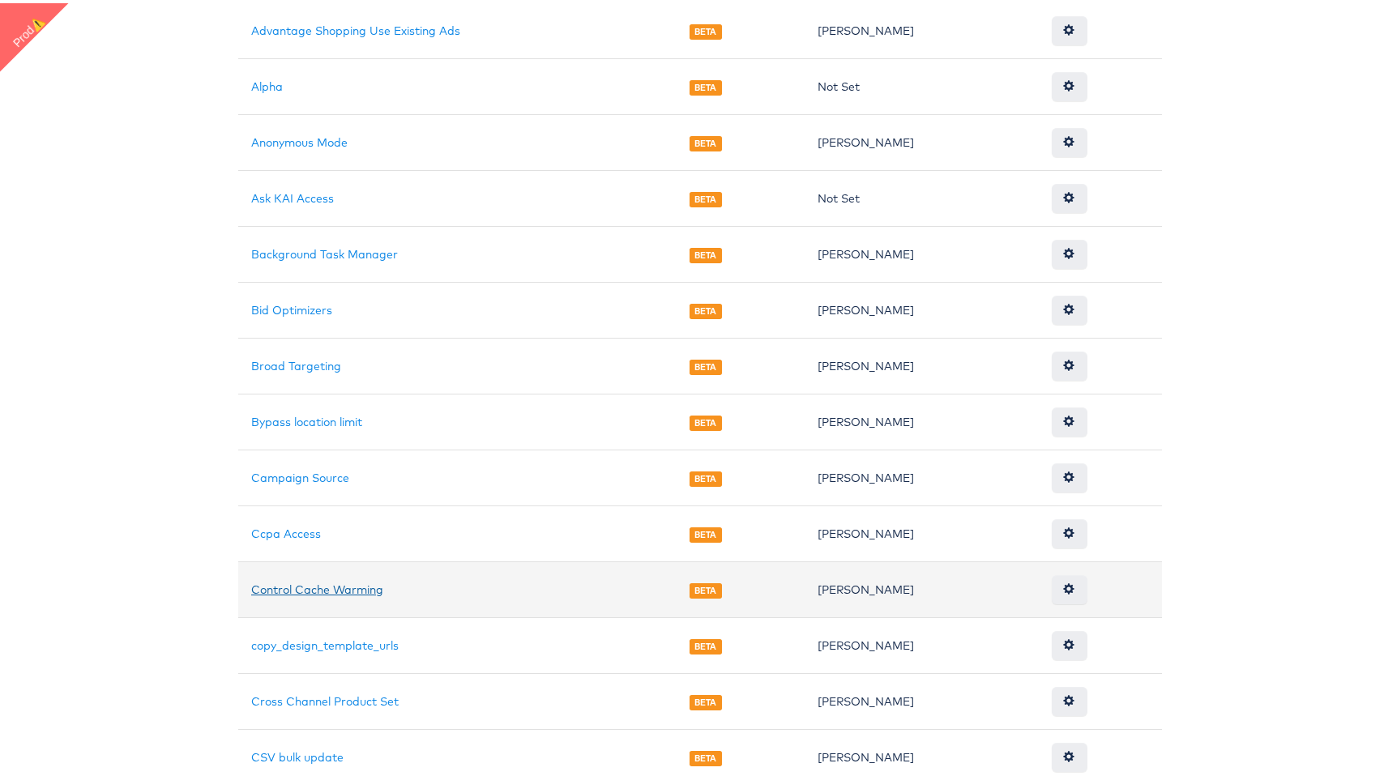
scroll to position [1065, 0]
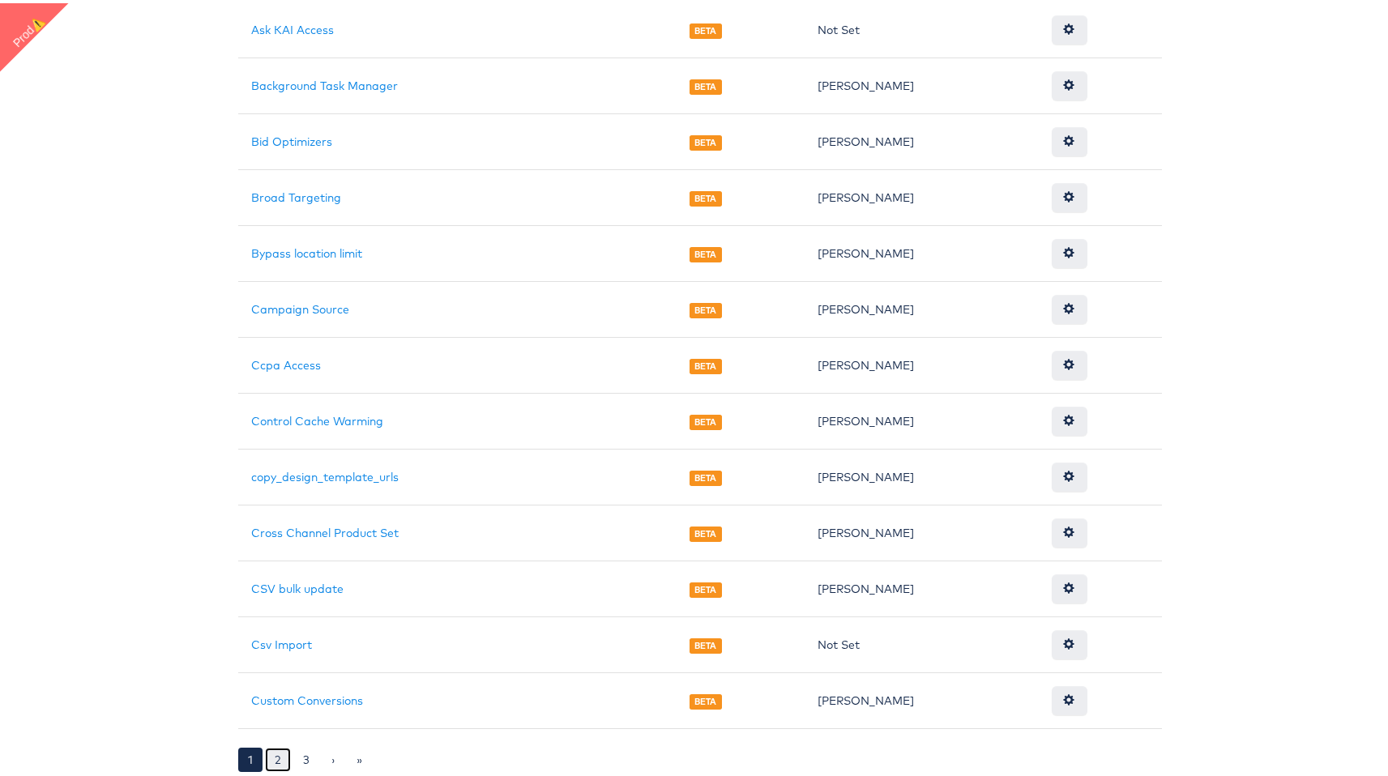
click at [269, 758] on link "2" at bounding box center [278, 757] width 26 height 24
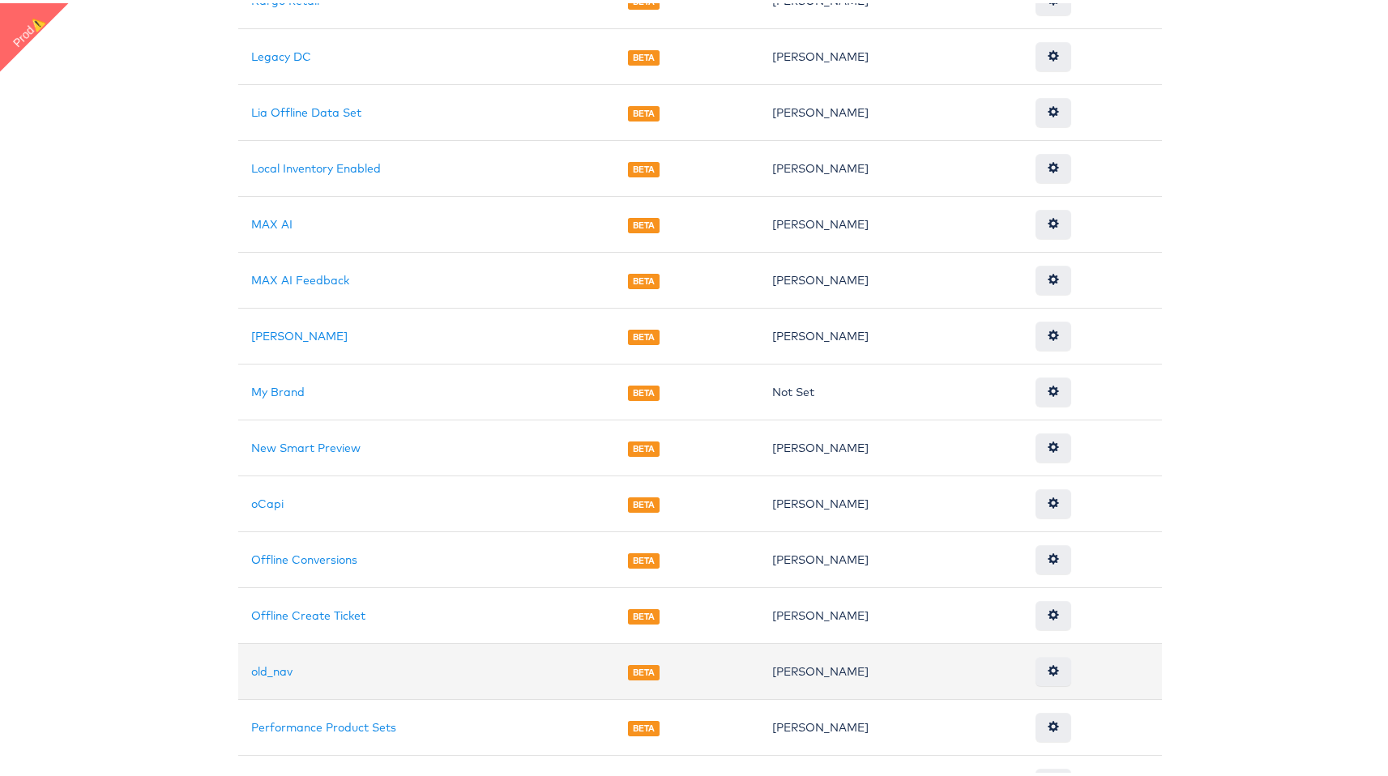
scroll to position [1065, 0]
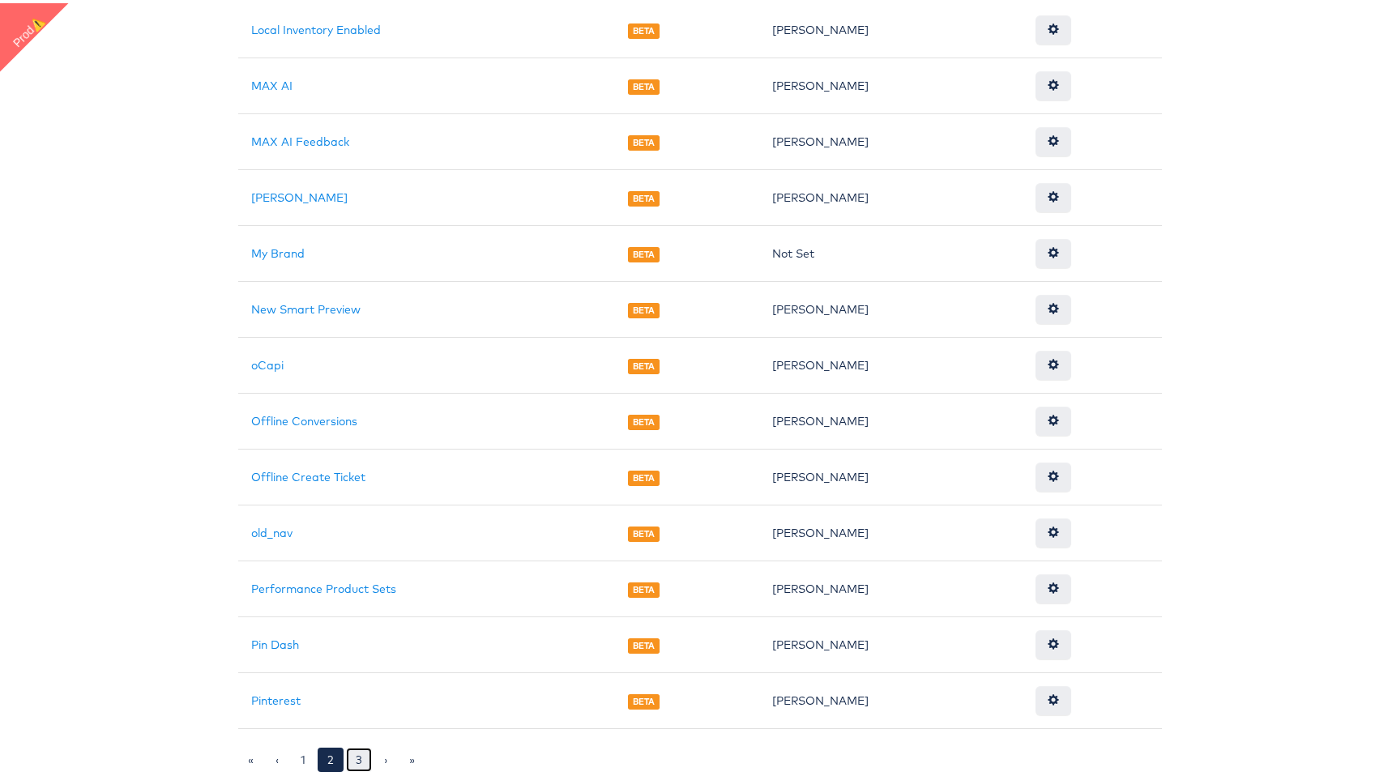
click at [352, 761] on link "3" at bounding box center [359, 757] width 26 height 24
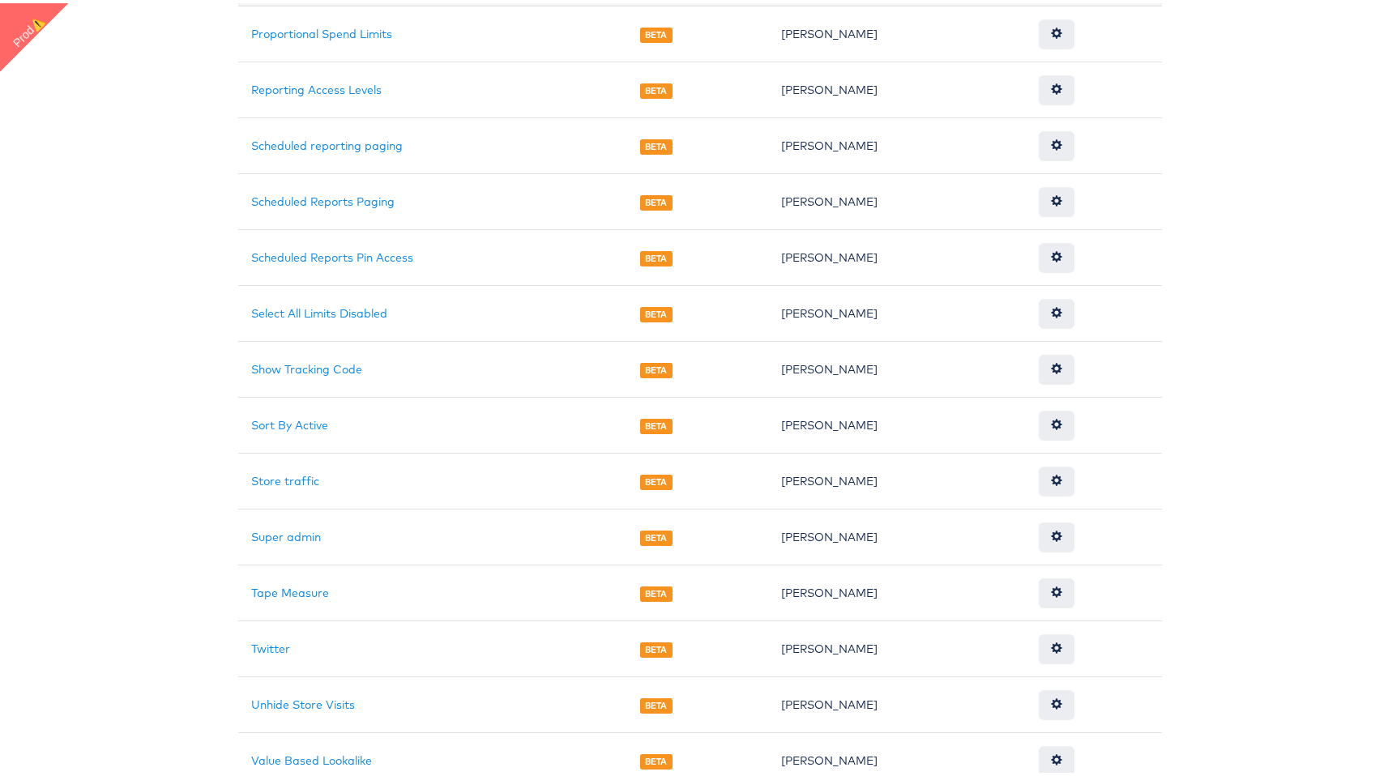
scroll to position [729, 0]
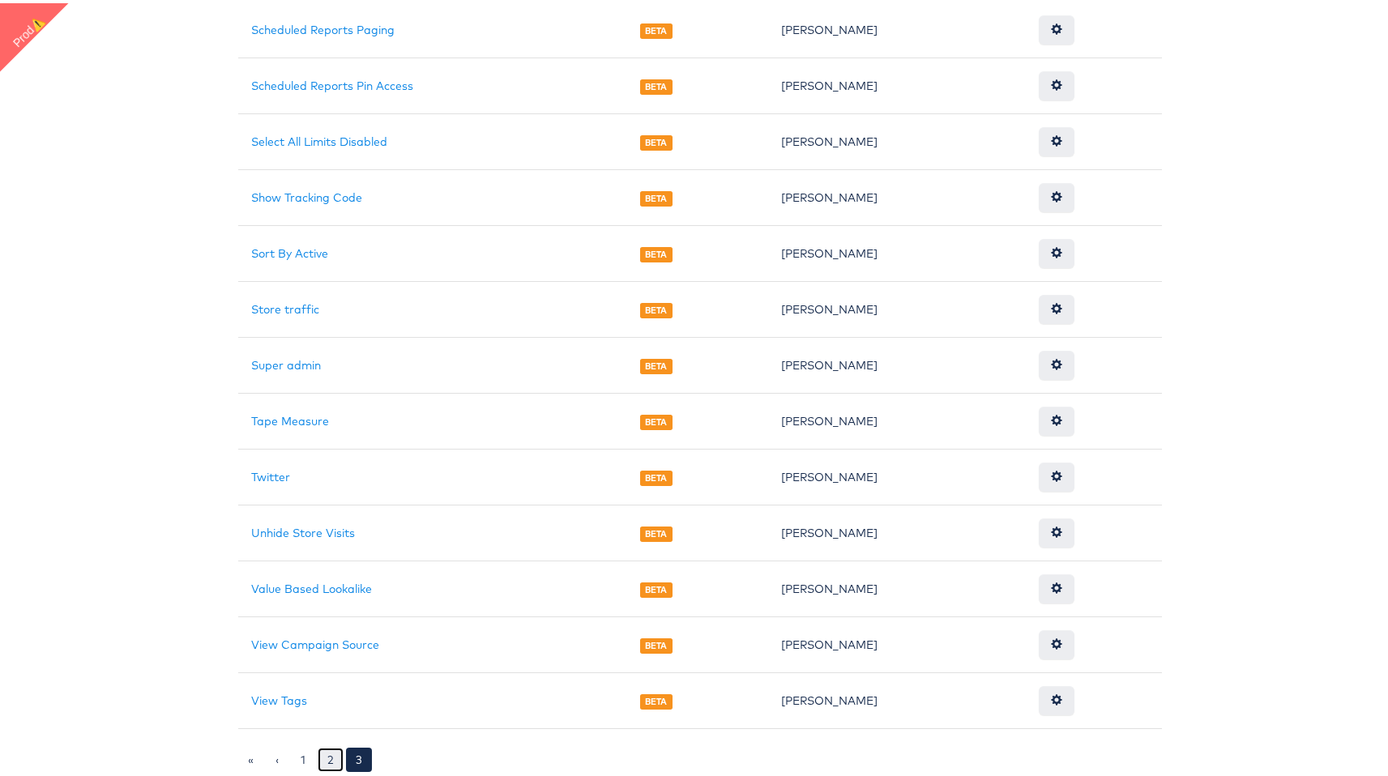
click at [320, 758] on link "2" at bounding box center [331, 757] width 26 height 24
